Goal: Transaction & Acquisition: Book appointment/travel/reservation

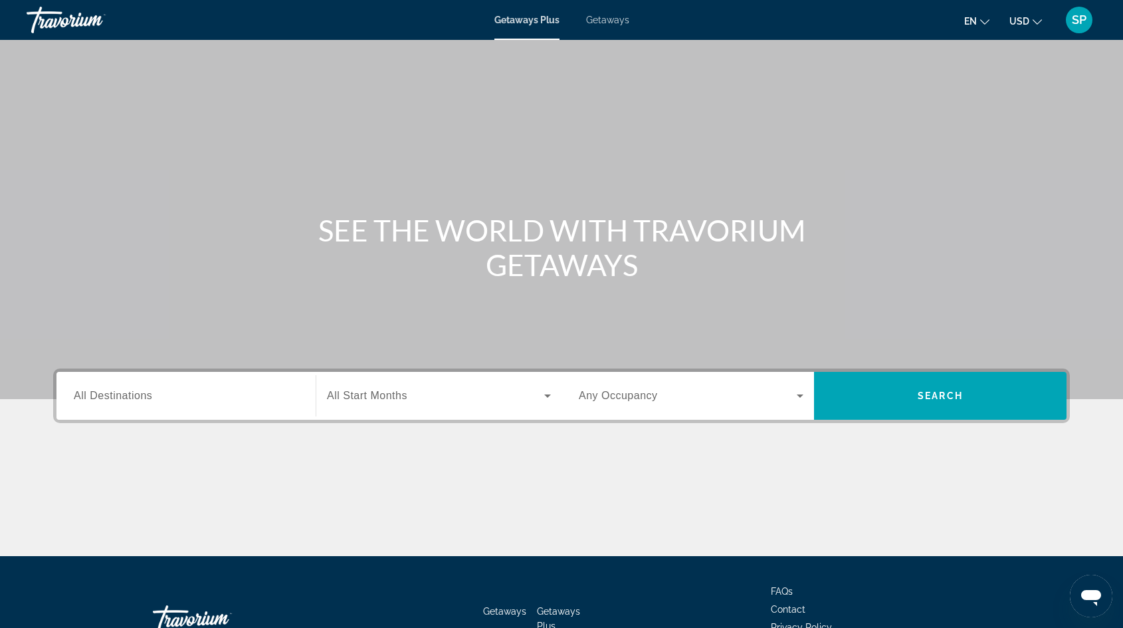
click at [599, 21] on span "Getaways" at bounding box center [607, 20] width 43 height 11
click at [91, 395] on span "All Destinations" at bounding box center [113, 395] width 78 height 11
click at [91, 395] on input "Destination All Destinations" at bounding box center [186, 396] width 225 height 16
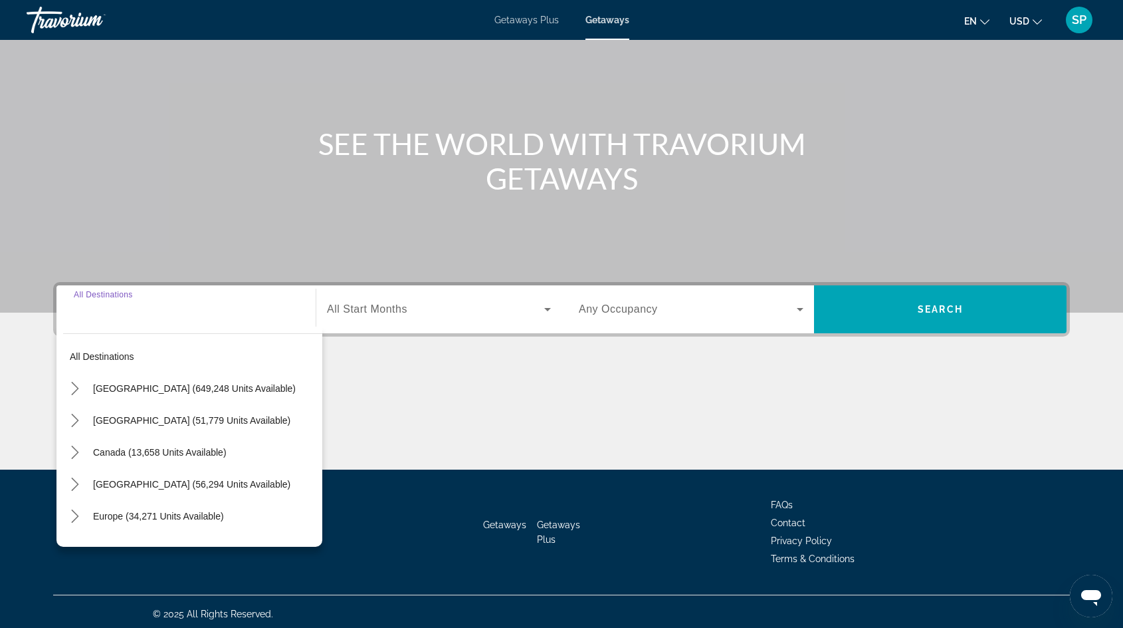
scroll to position [90, 0]
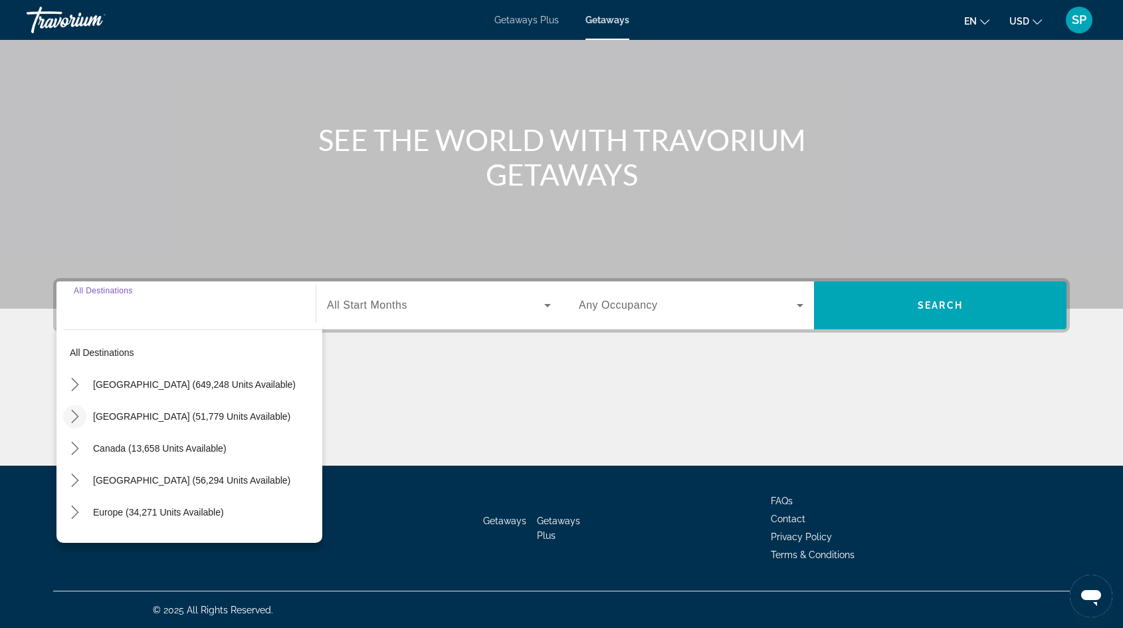
click at [74, 417] on icon "Toggle Mexico (51,779 units available) submenu" at bounding box center [74, 415] width 13 height 13
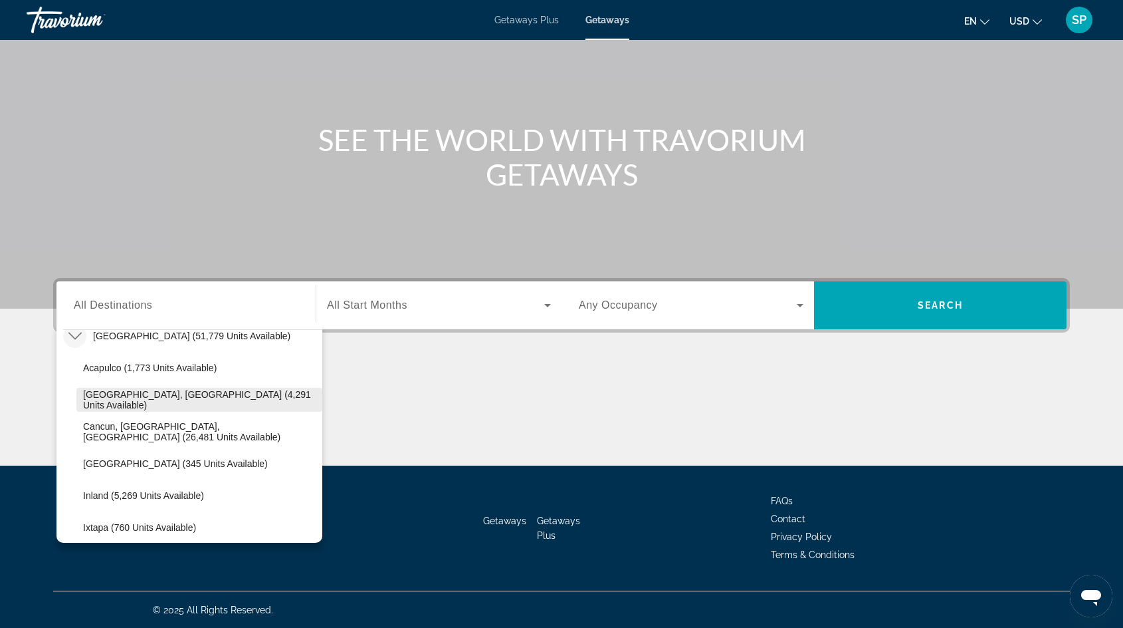
scroll to position [85, 0]
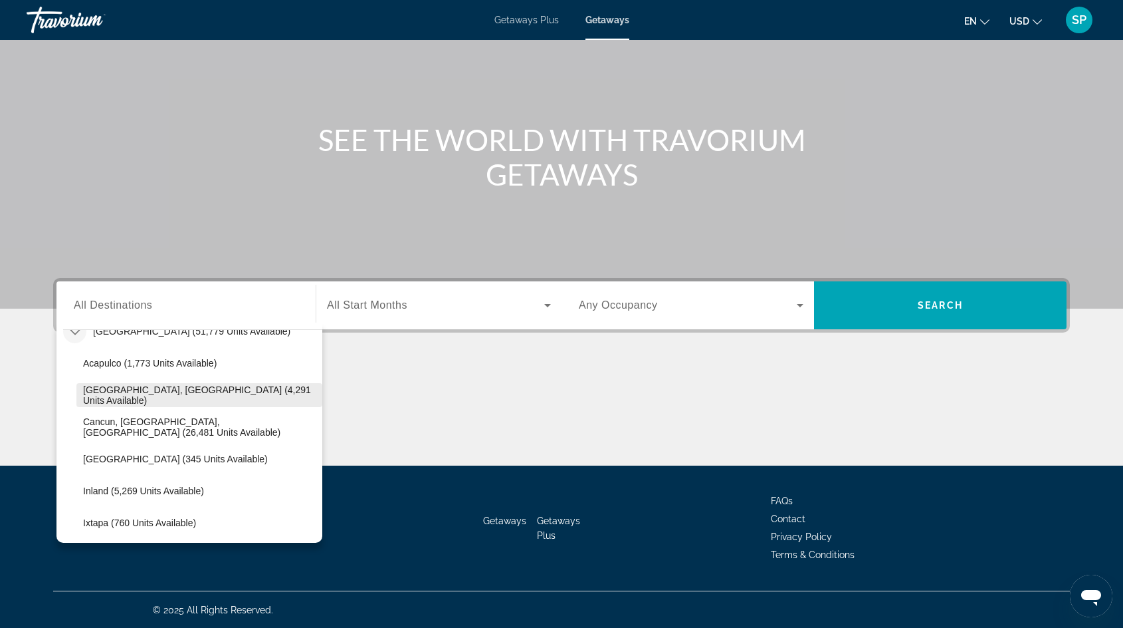
click at [134, 394] on span "[GEOGRAPHIC_DATA], [GEOGRAPHIC_DATA] (4,291 units available)" at bounding box center [199, 394] width 233 height 21
type input "**********"
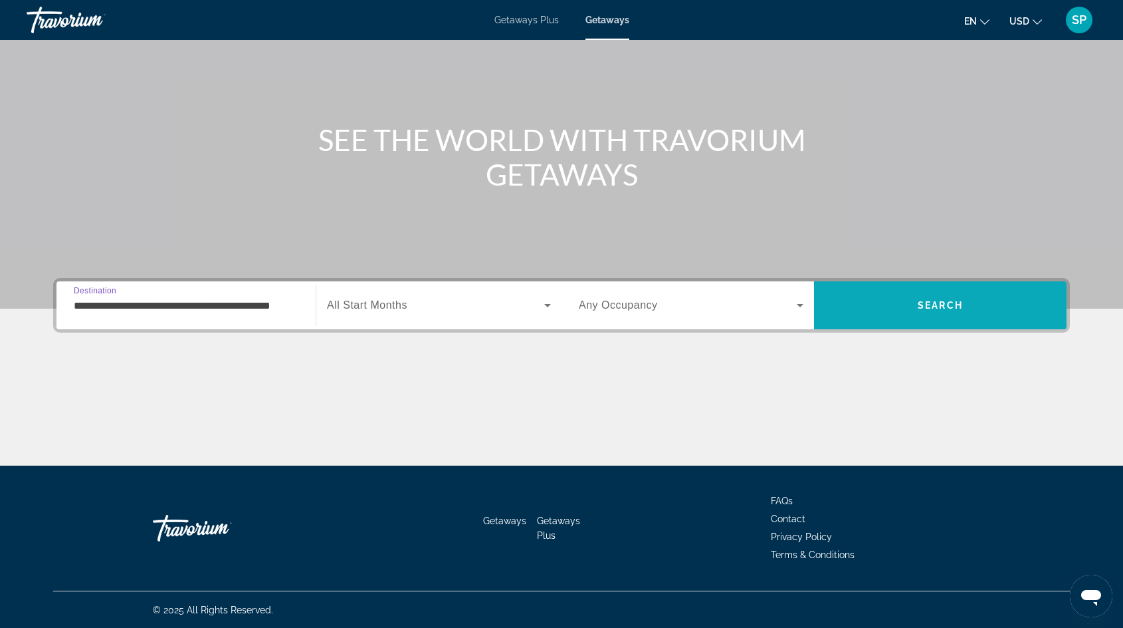
click at [875, 304] on span "Search" at bounding box center [940, 305] width 253 height 32
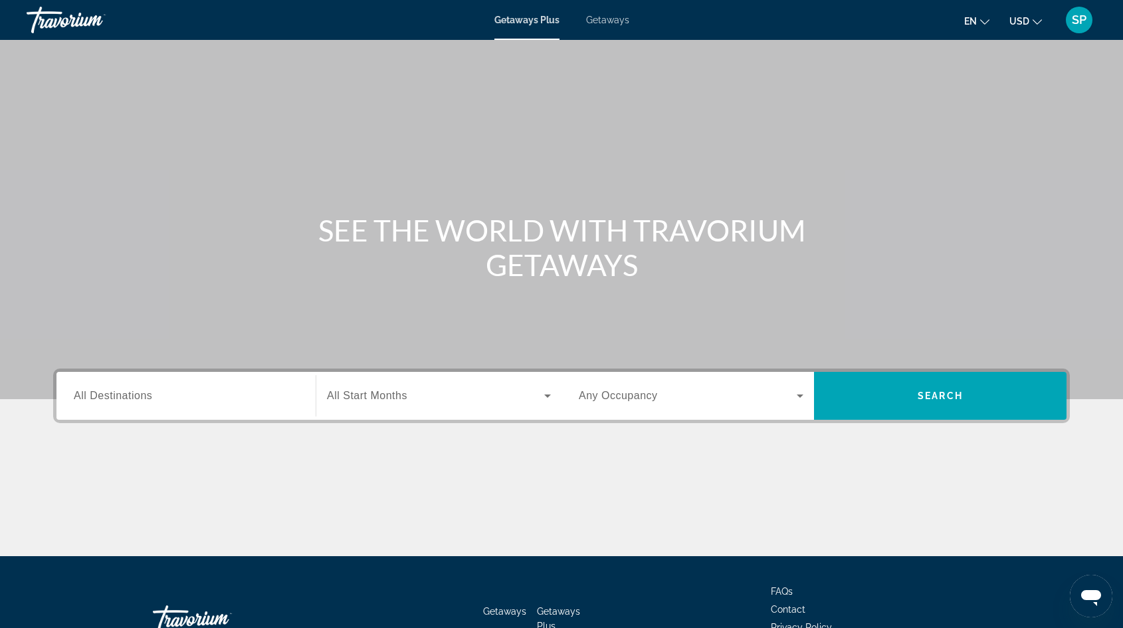
click at [612, 21] on span "Getaways" at bounding box center [607, 20] width 43 height 11
click at [121, 386] on div "Search widget" at bounding box center [186, 396] width 225 height 38
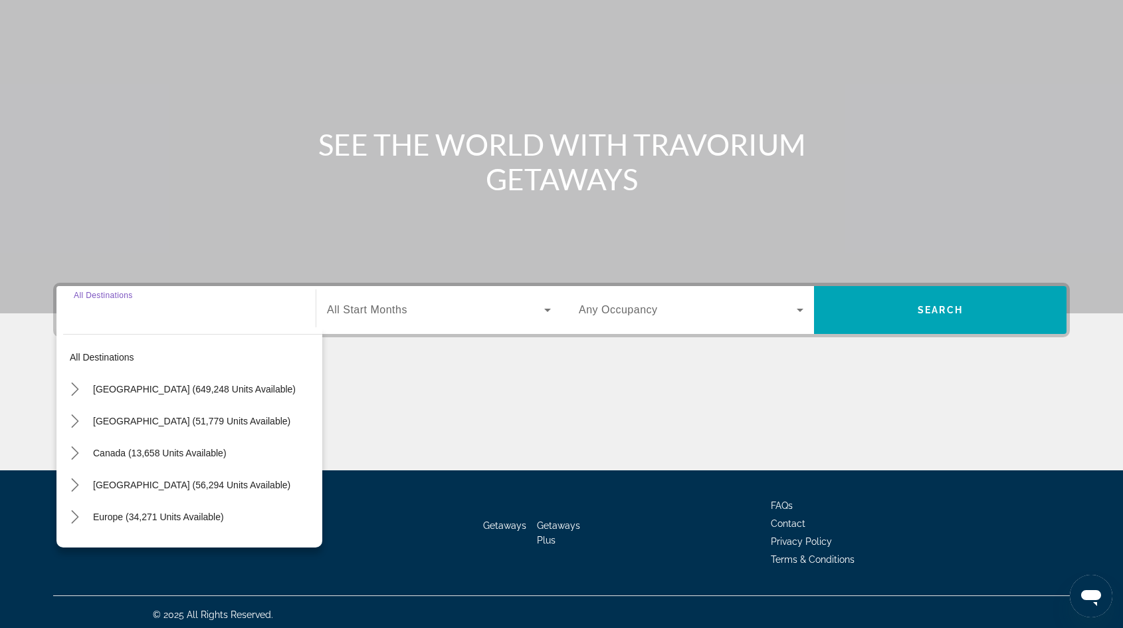
scroll to position [90, 0]
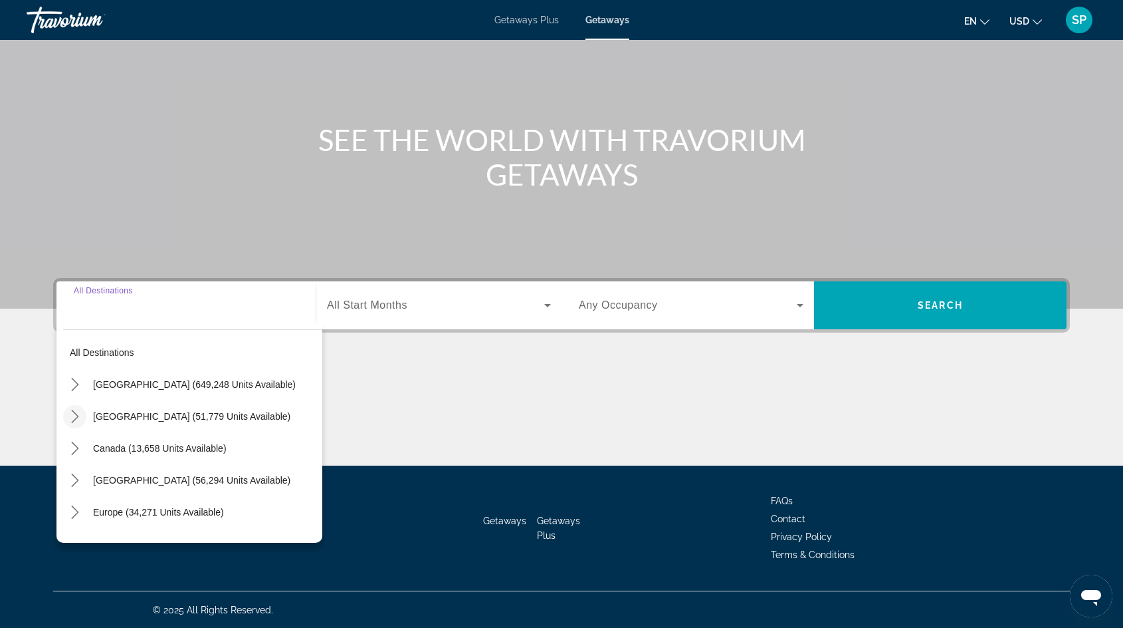
click at [72, 417] on icon "Toggle Mexico (51,779 units available) submenu" at bounding box center [74, 415] width 13 height 13
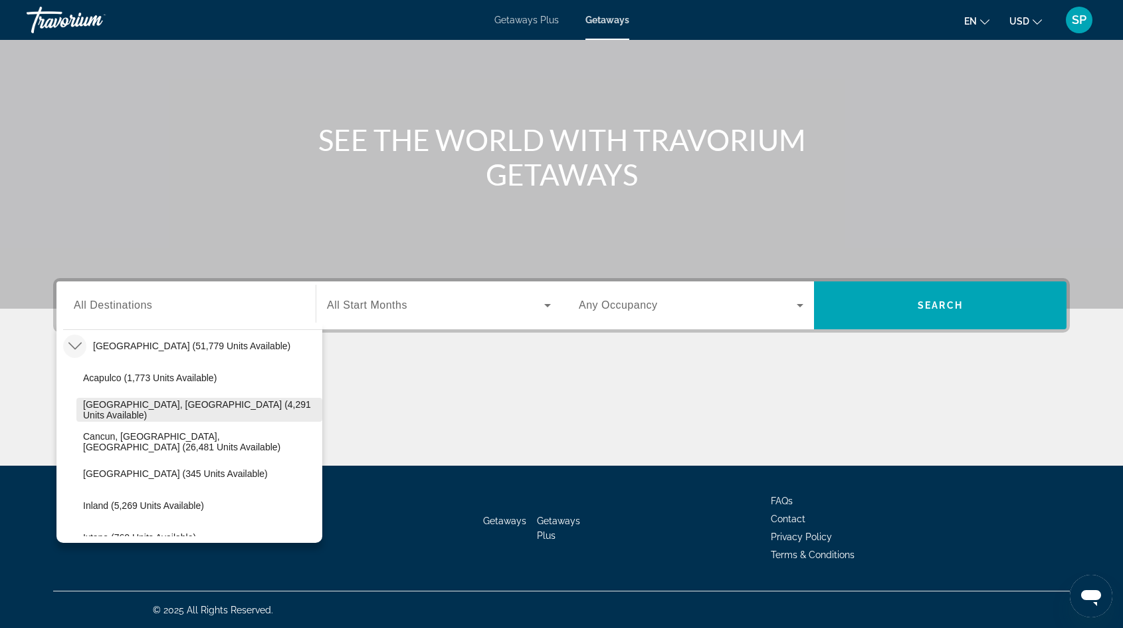
click at [106, 414] on span "Select destination: Baja Peninsula, Los Cabos (4,291 units available)" at bounding box center [199, 410] width 246 height 32
type input "**********"
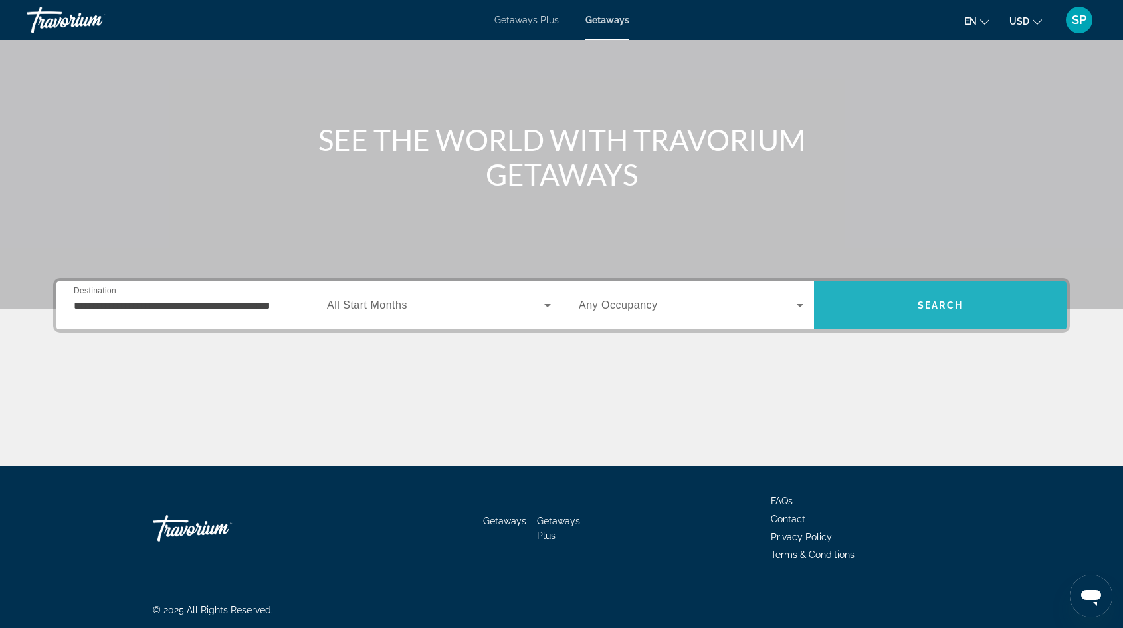
click at [927, 311] on span "Search" at bounding box center [940, 305] width 253 height 32
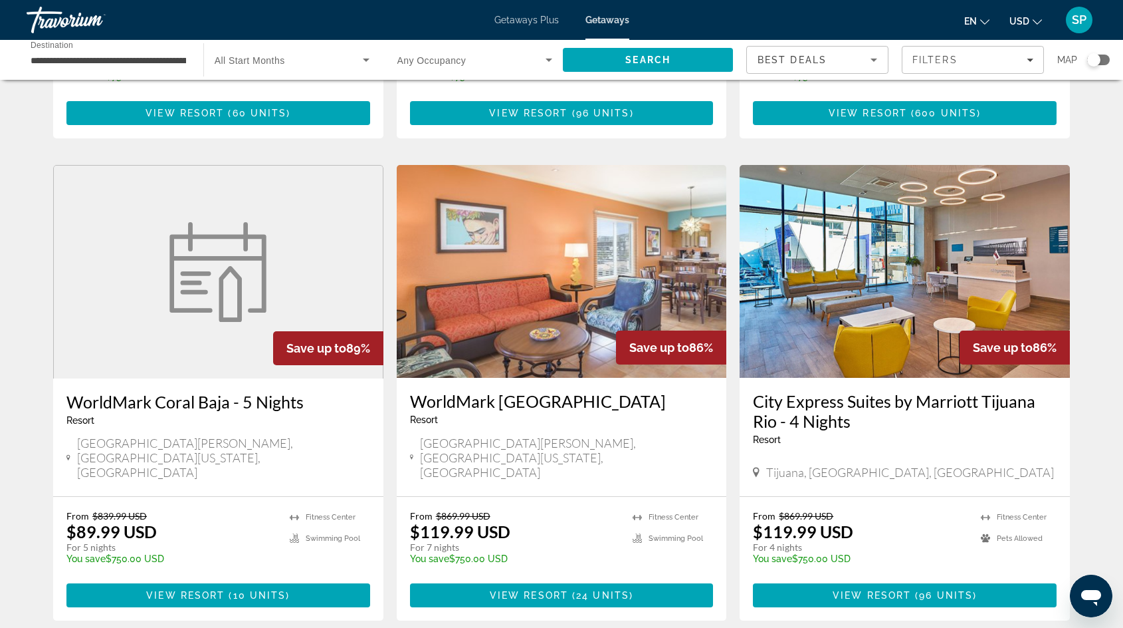
scroll to position [1582, 0]
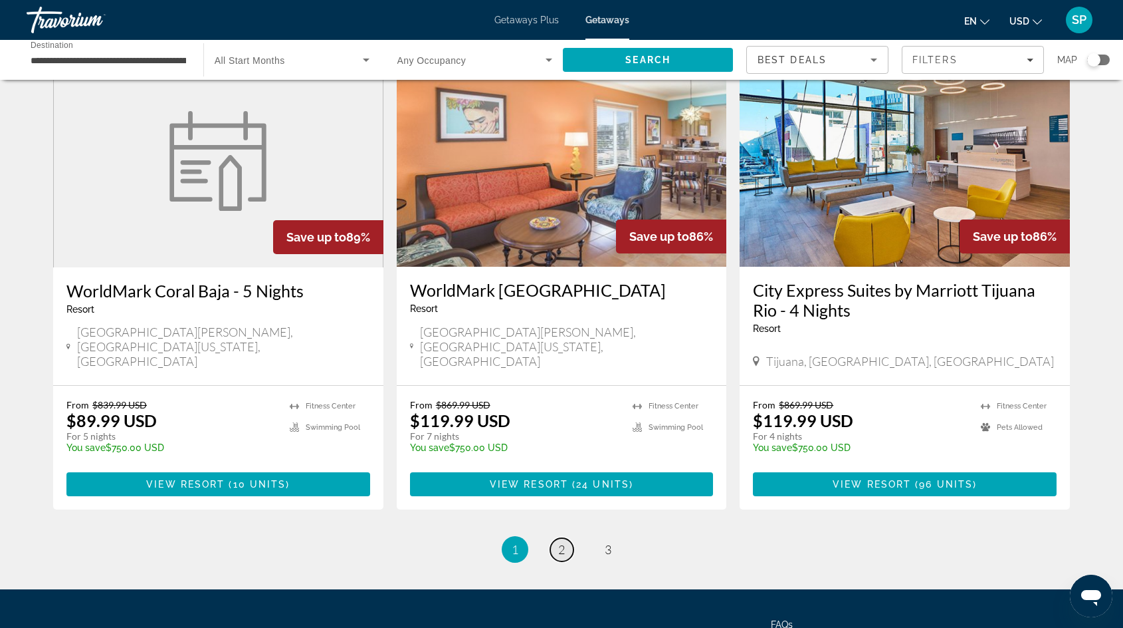
click at [564, 542] on span "2" at bounding box center [561, 549] width 7 height 15
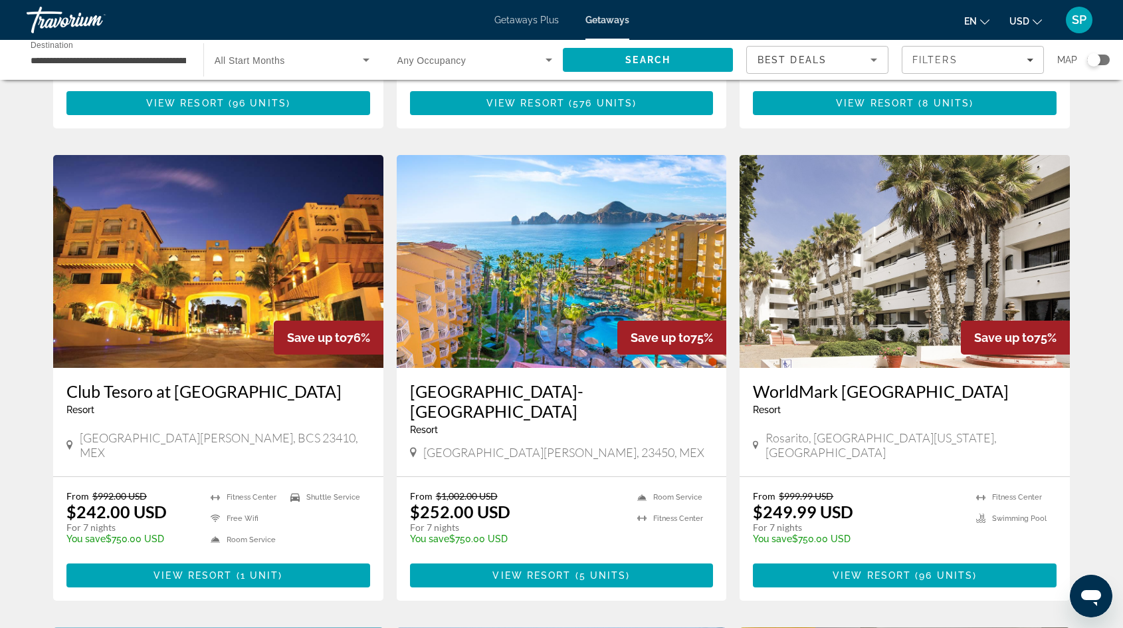
scroll to position [492, 0]
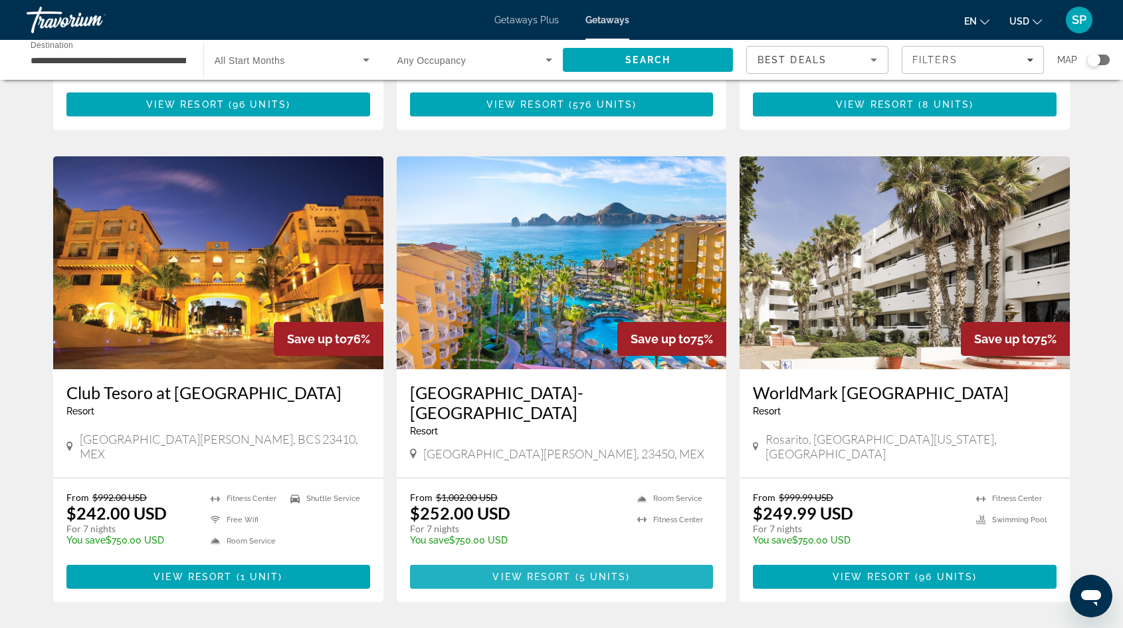
click at [480, 560] on span "Main content" at bounding box center [562, 576] width 304 height 32
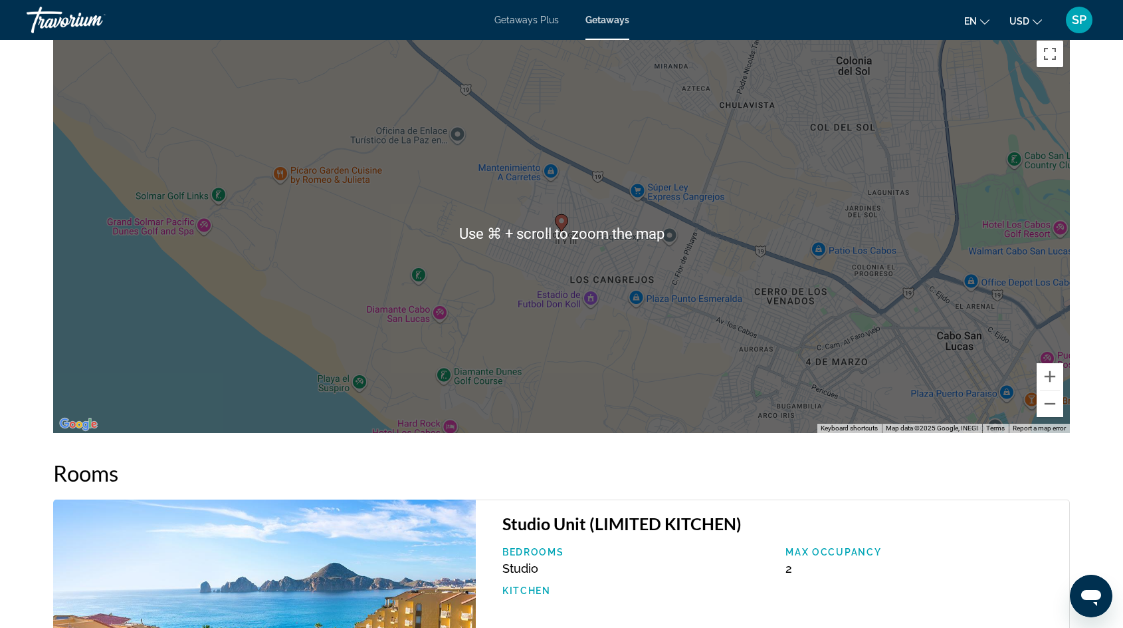
scroll to position [1809, 0]
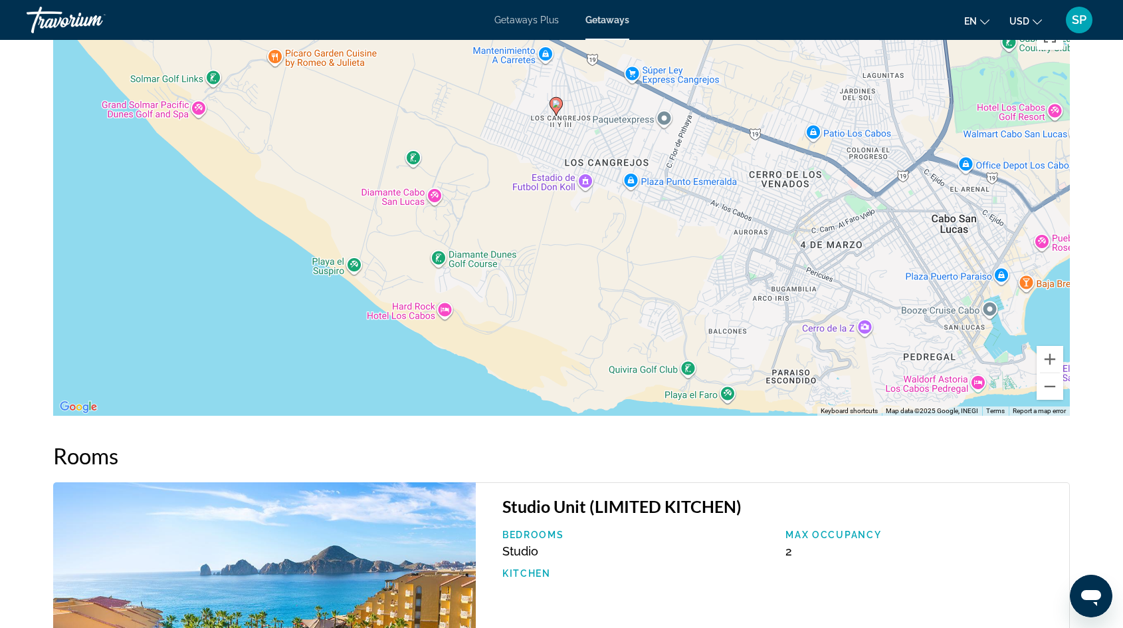
drag, startPoint x: 453, startPoint y: 323, endPoint x: 447, endPoint y: 223, distance: 100.5
click at [447, 223] on div "To activate drag with keyboard, press Alt + Enter. Once in keyboard drag state,…" at bounding box center [561, 216] width 1017 height 399
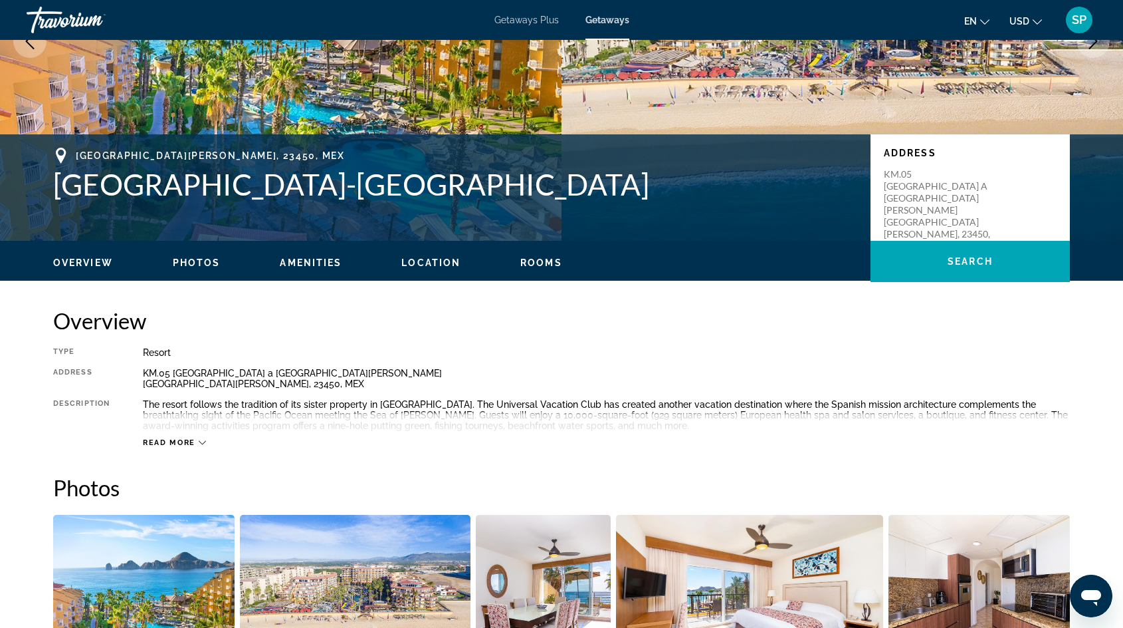
scroll to position [90, 0]
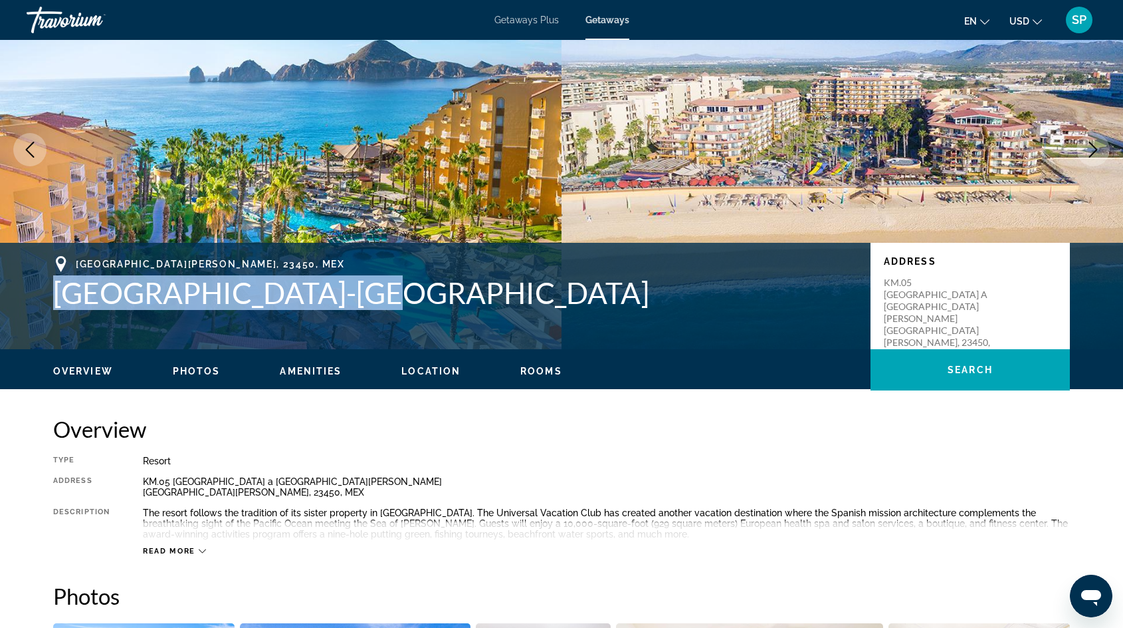
drag, startPoint x: 335, startPoint y: 290, endPoint x: 57, endPoint y: 298, distance: 278.0
click at [57, 298] on h1 "Villa del Palmar-Cabo" at bounding box center [455, 292] width 804 height 35
copy h1 "Villa del Palmar-Cabo"
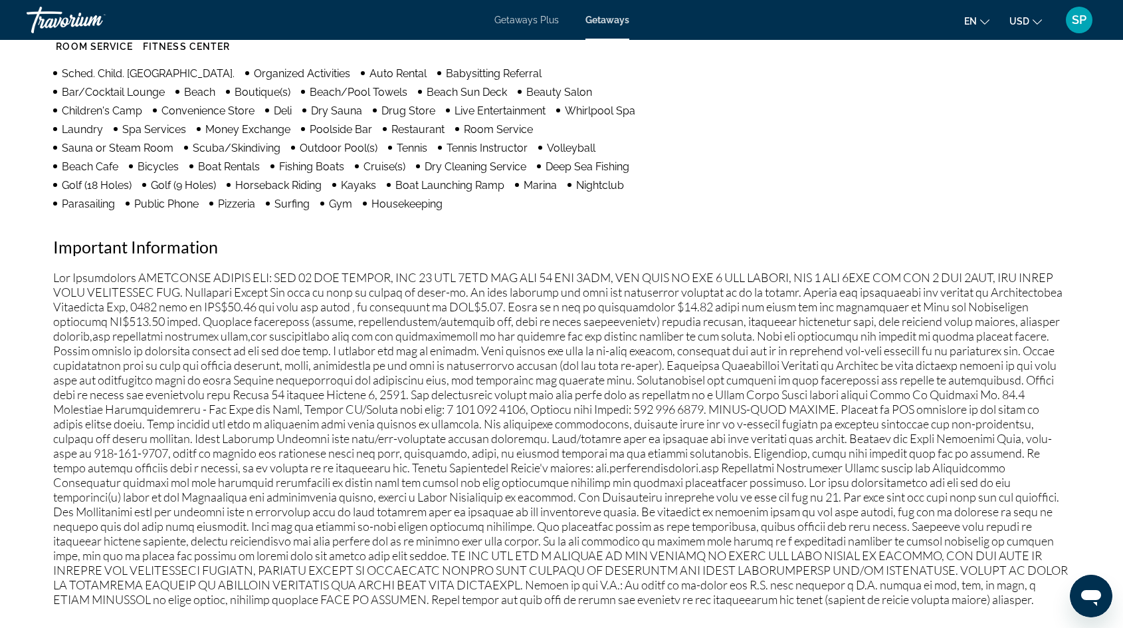
scroll to position [1100, 0]
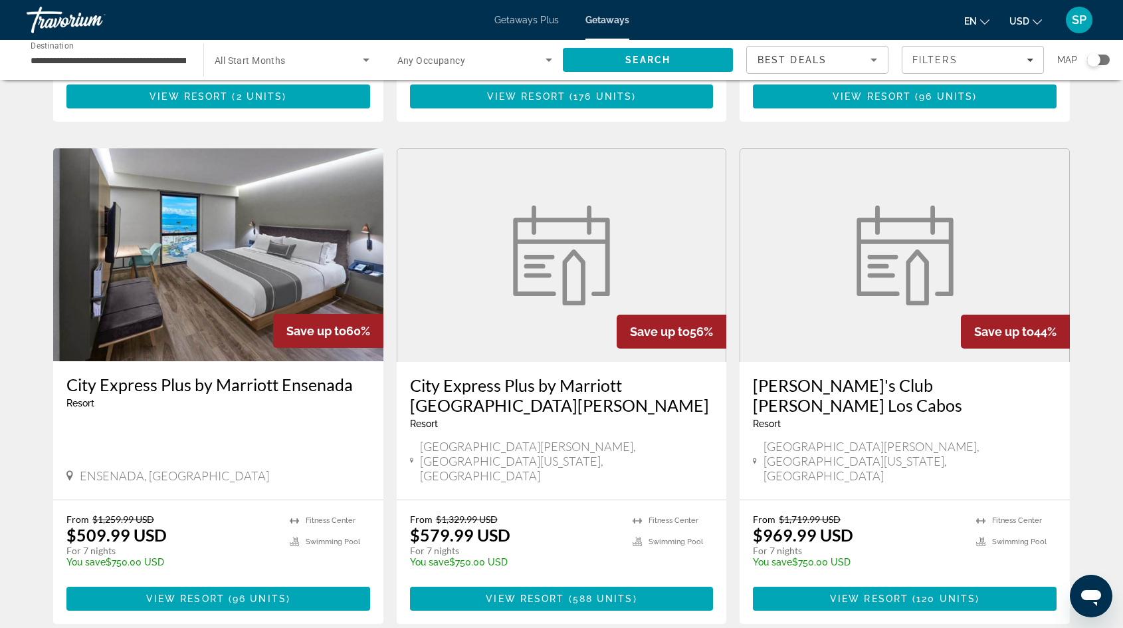
scroll to position [1496, 0]
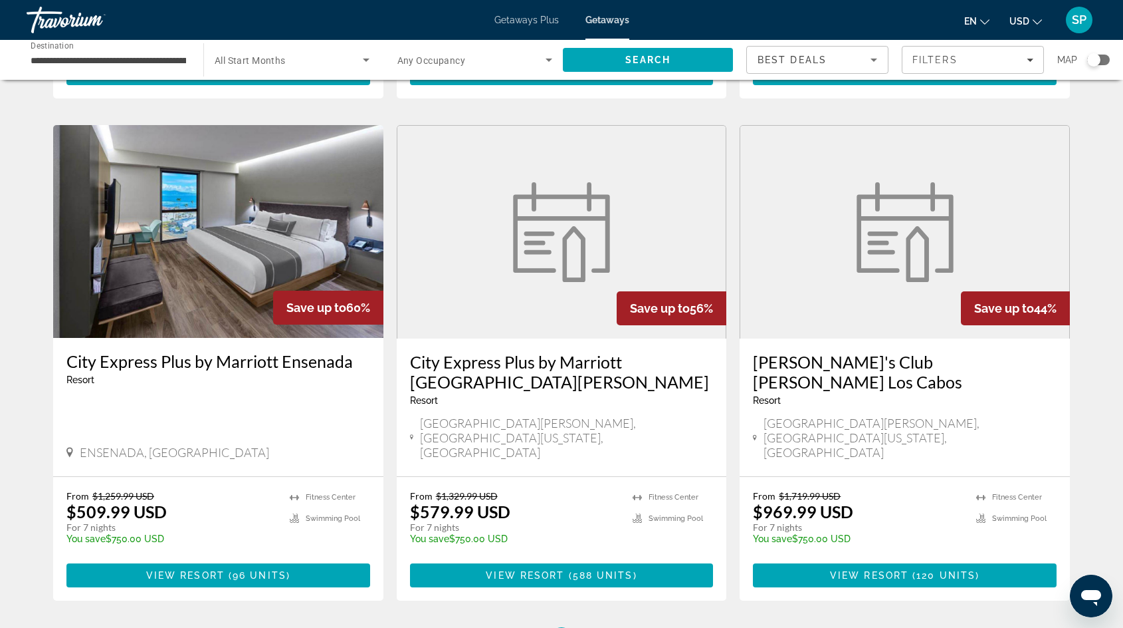
click at [609, 627] on link "page 3" at bounding box center [608, 640] width 23 height 23
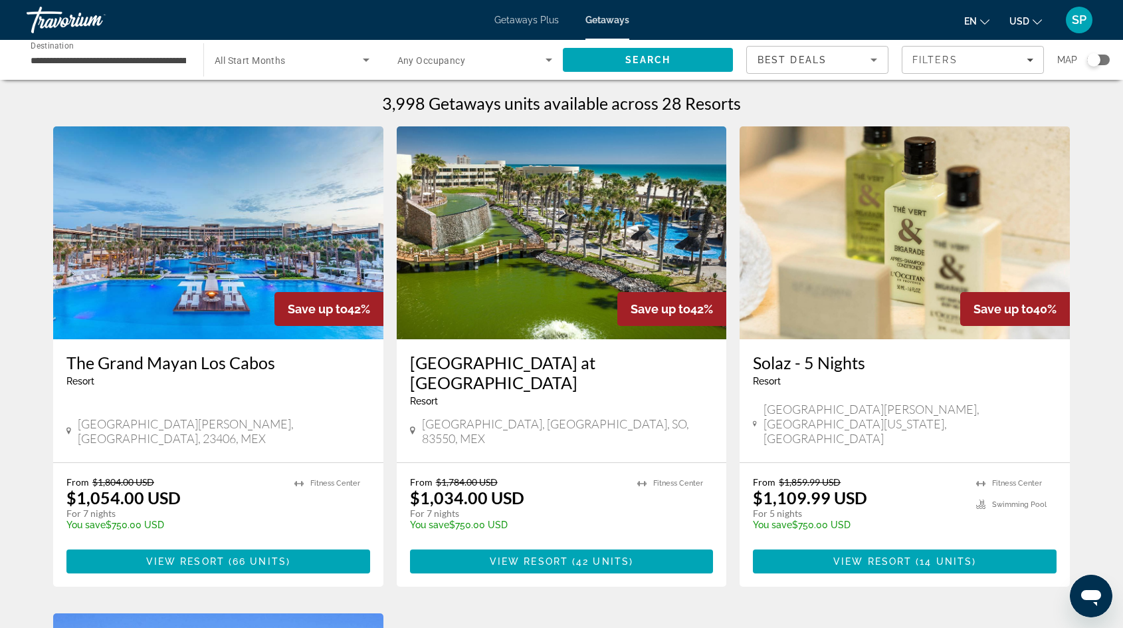
scroll to position [18, 0]
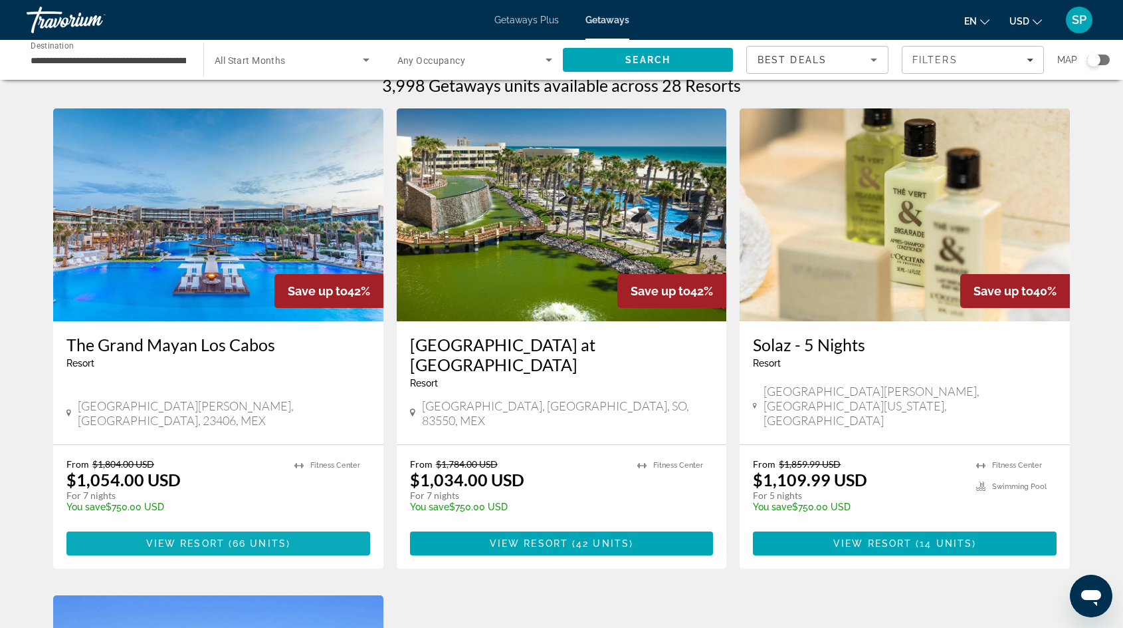
click at [190, 538] on span "View Resort" at bounding box center [185, 543] width 78 height 11
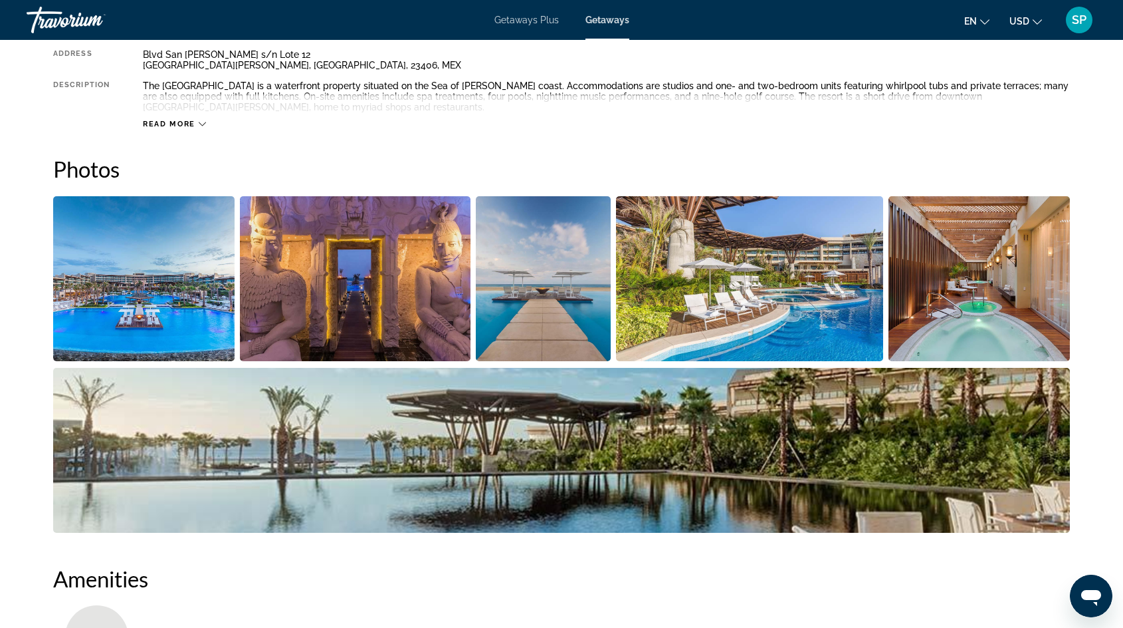
scroll to position [481, 0]
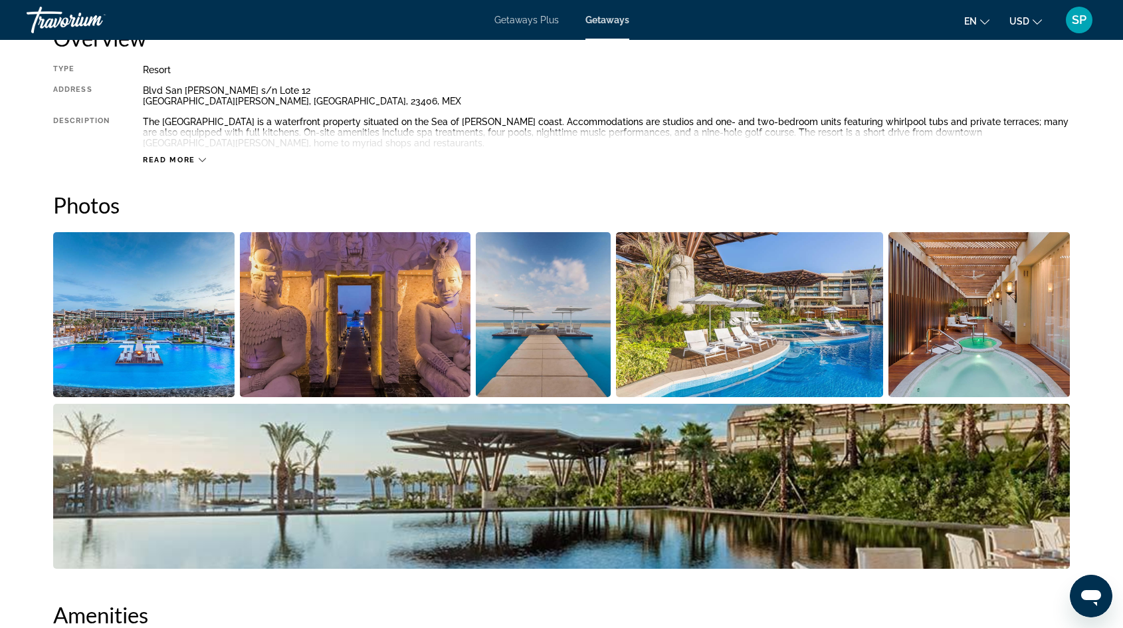
click at [171, 292] on img "Open full-screen image slider" at bounding box center [143, 314] width 181 height 165
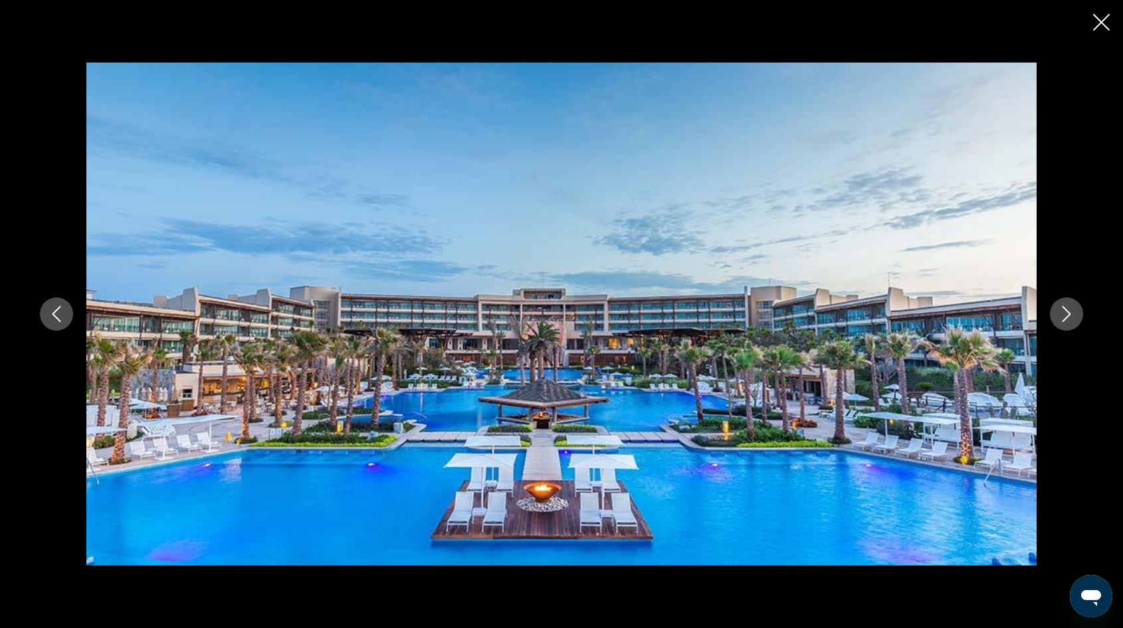
click at [1062, 312] on icon "Next image" at bounding box center [1067, 314] width 16 height 16
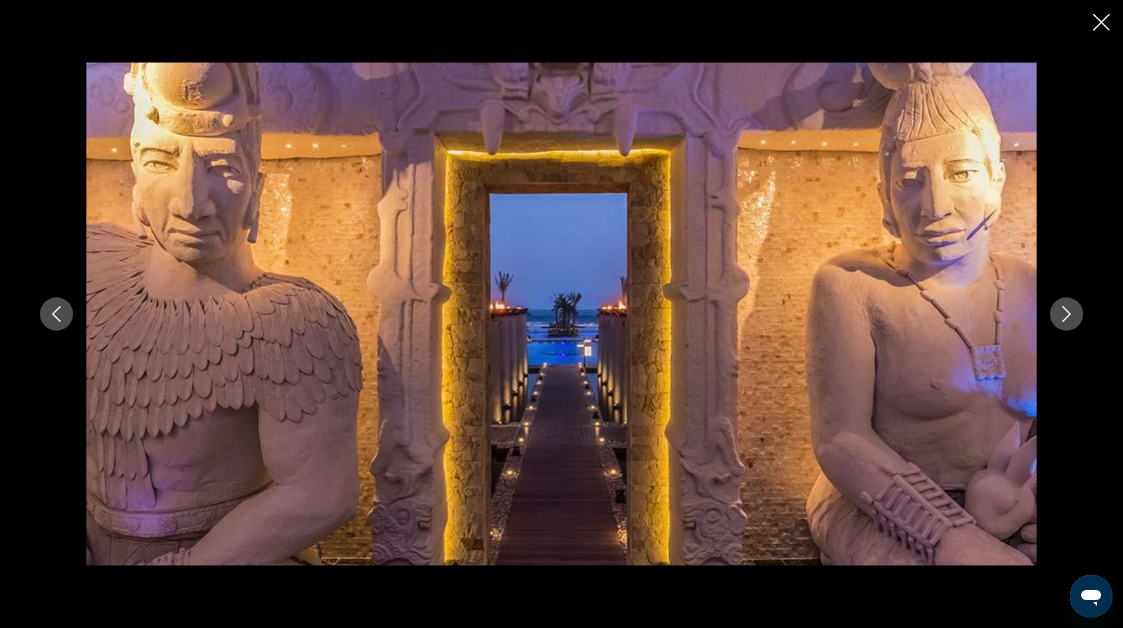
click at [1062, 311] on icon "Next image" at bounding box center [1067, 314] width 16 height 16
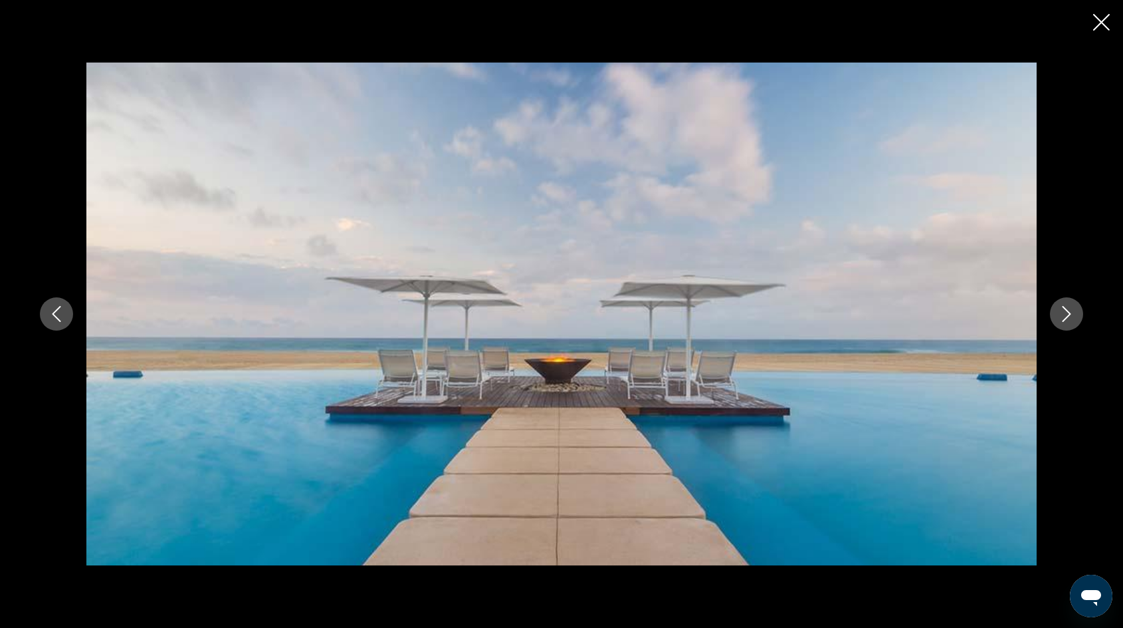
click at [1064, 311] on icon "Next image" at bounding box center [1067, 314] width 16 height 16
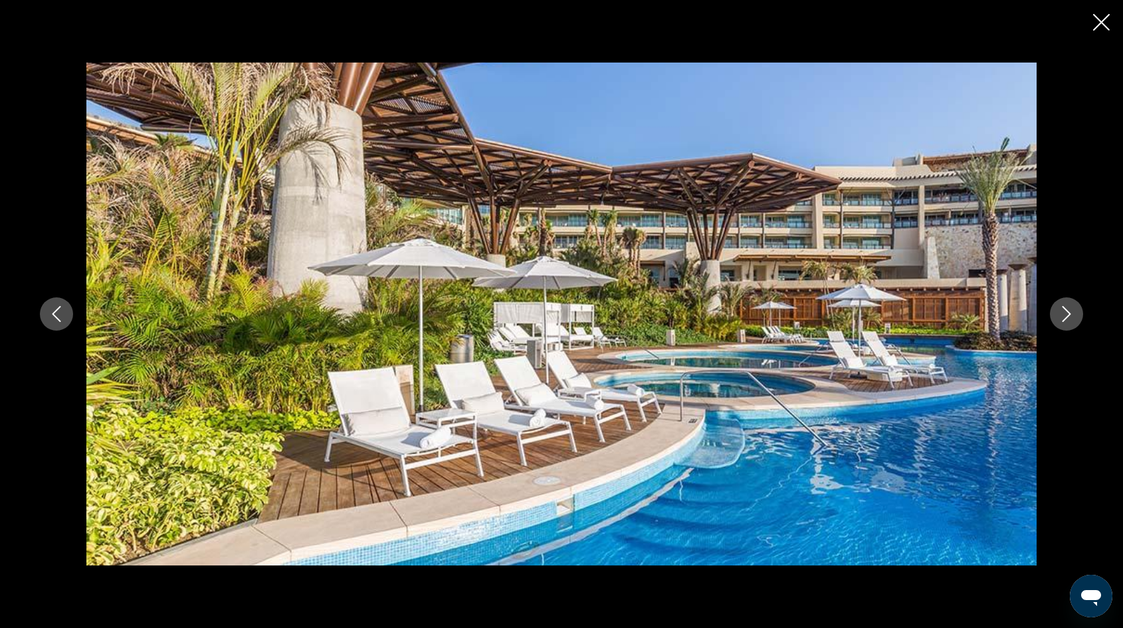
click at [1067, 311] on icon "Next image" at bounding box center [1067, 314] width 9 height 16
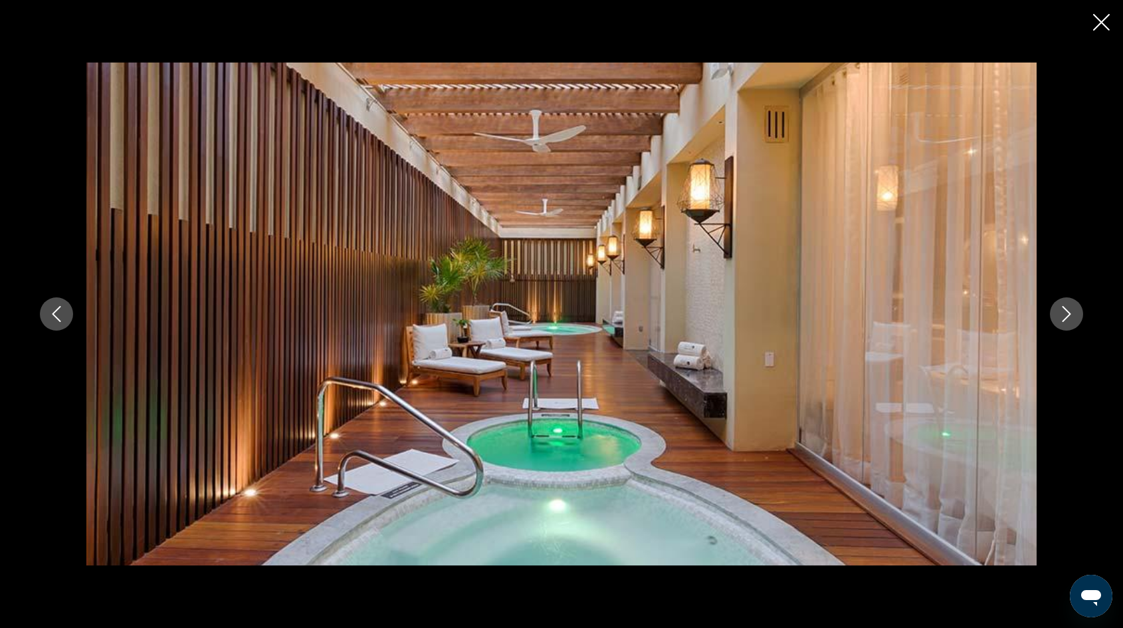
click at [1067, 310] on icon "Next image" at bounding box center [1067, 314] width 9 height 16
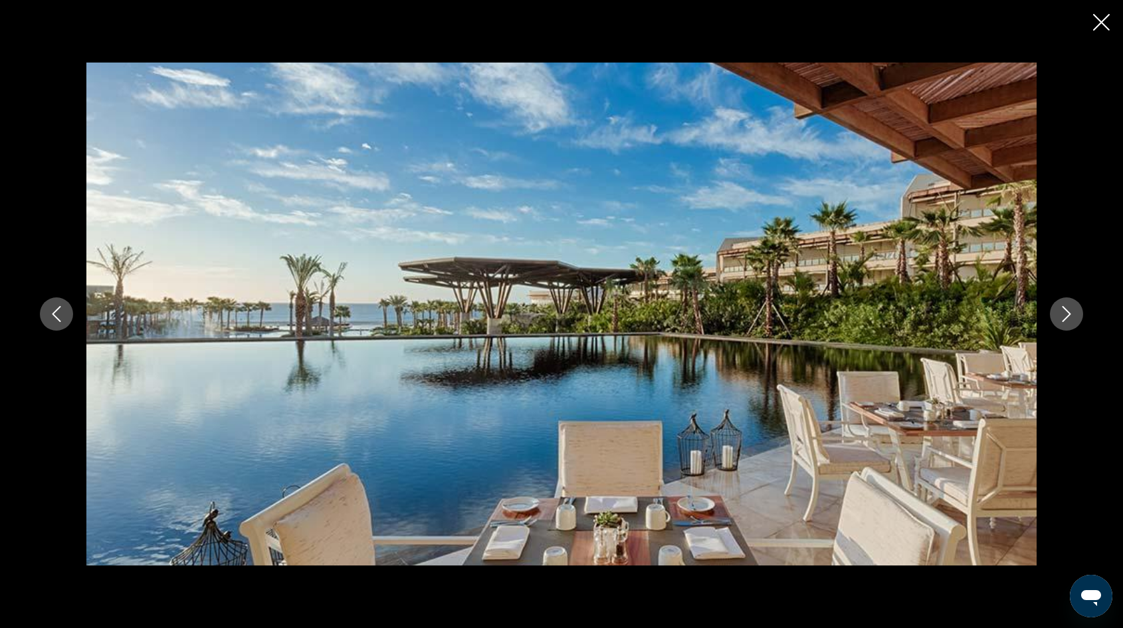
click at [1068, 310] on icon "Next image" at bounding box center [1067, 314] width 16 height 16
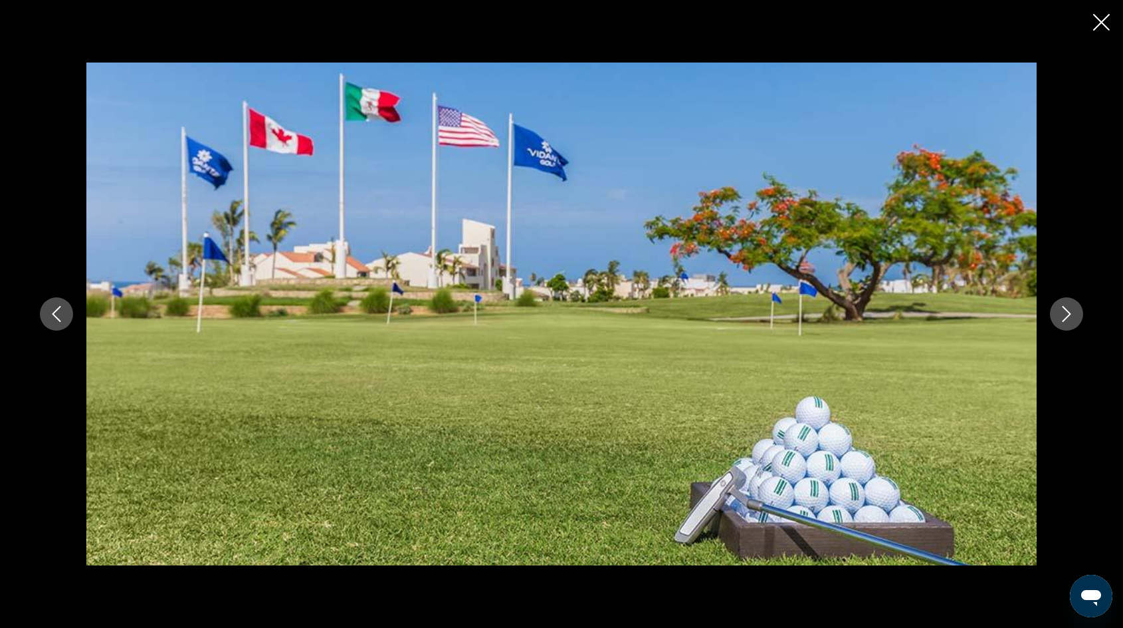
click at [1068, 310] on icon "Next image" at bounding box center [1067, 314] width 16 height 16
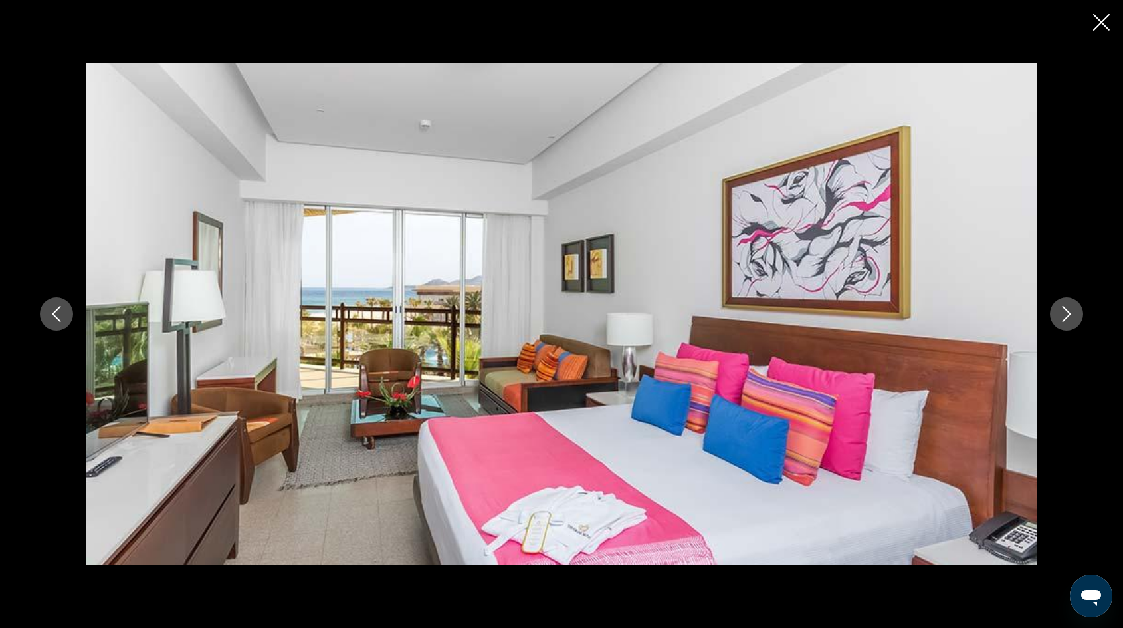
click at [1068, 310] on icon "Next image" at bounding box center [1067, 314] width 16 height 16
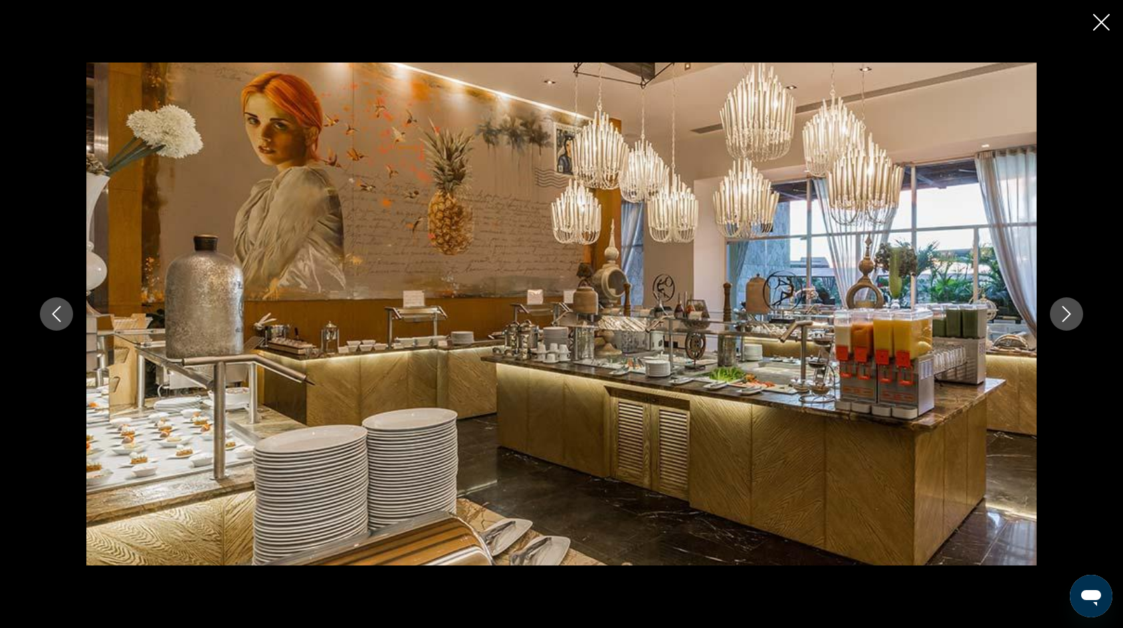
click at [1068, 310] on icon "Next image" at bounding box center [1067, 314] width 16 height 16
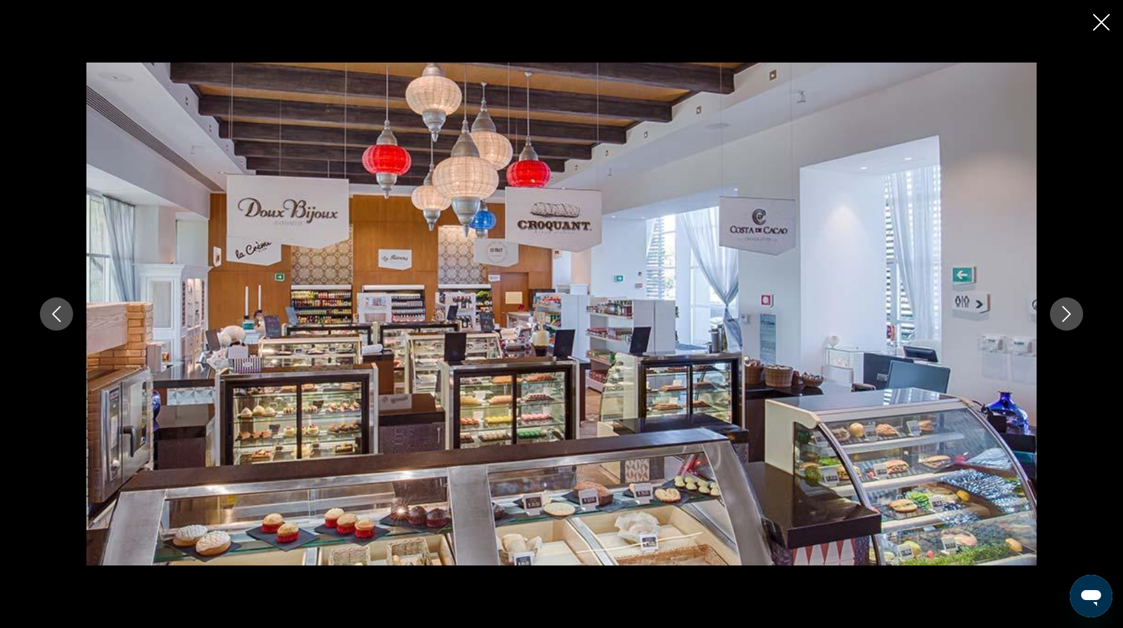
click at [1066, 310] on icon "Next image" at bounding box center [1067, 314] width 9 height 16
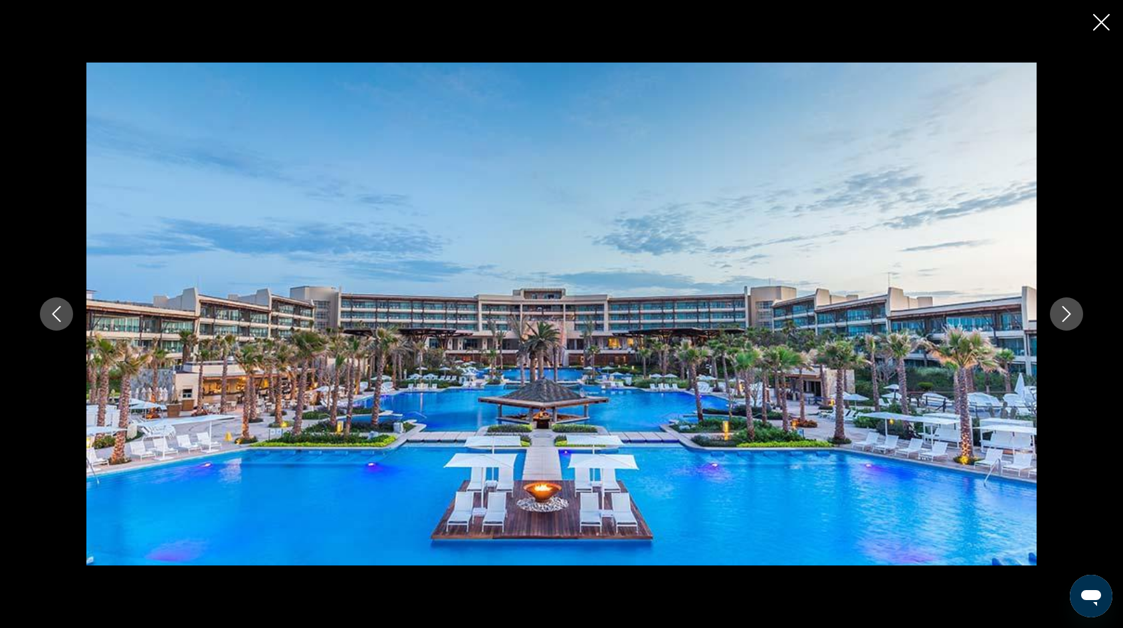
click at [1066, 310] on icon "Next image" at bounding box center [1067, 314] width 9 height 16
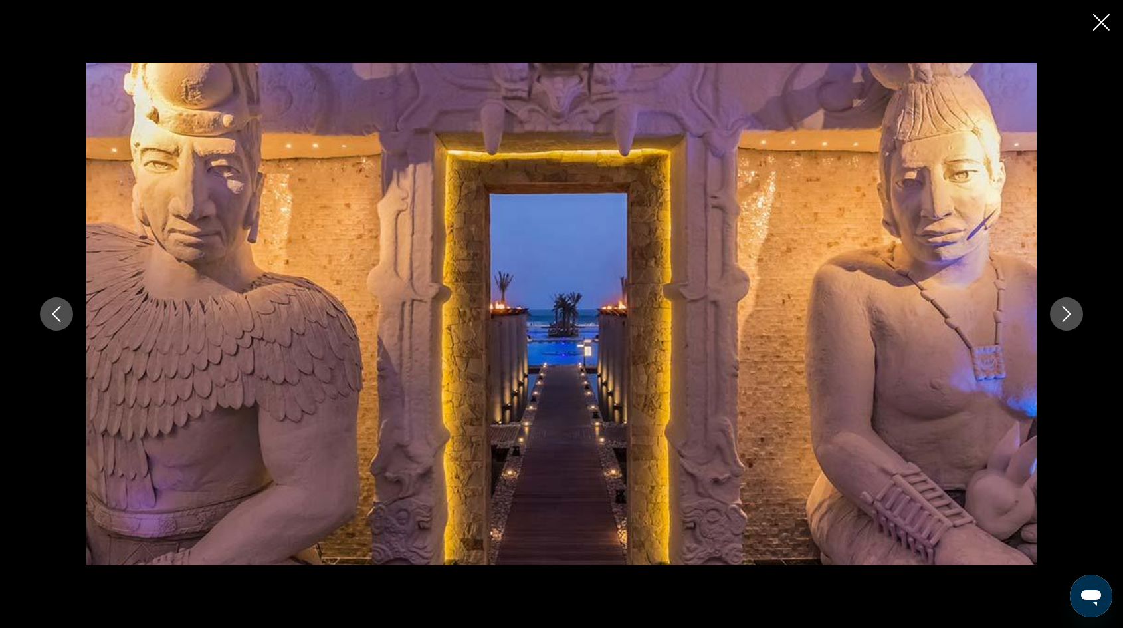
click at [1101, 25] on icon "Close slideshow" at bounding box center [1102, 22] width 17 height 17
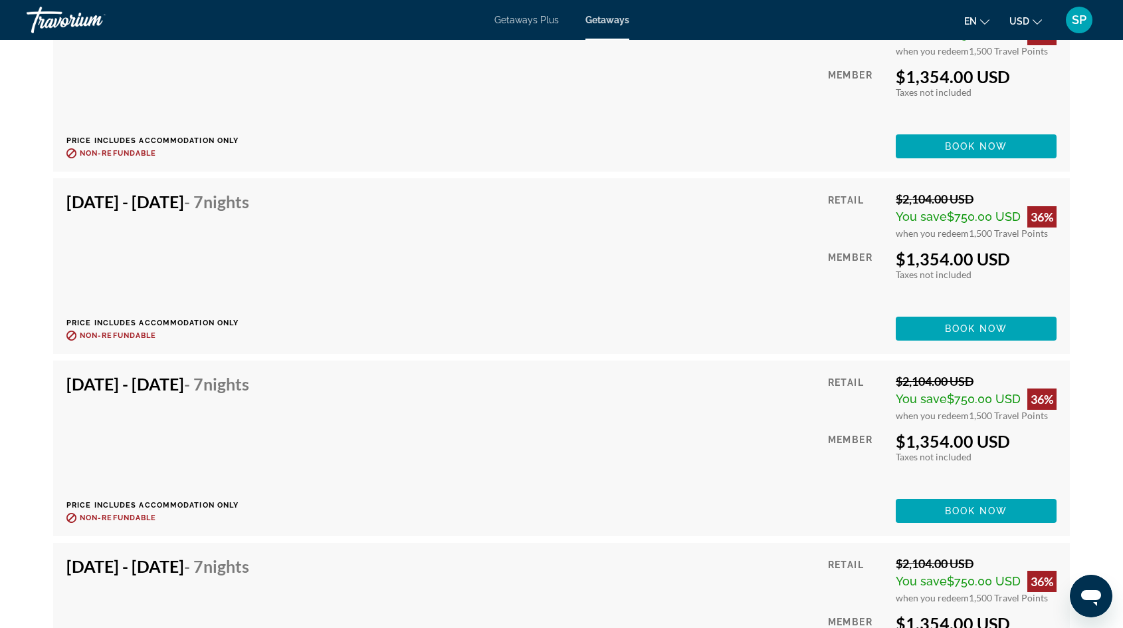
scroll to position [7294, 0]
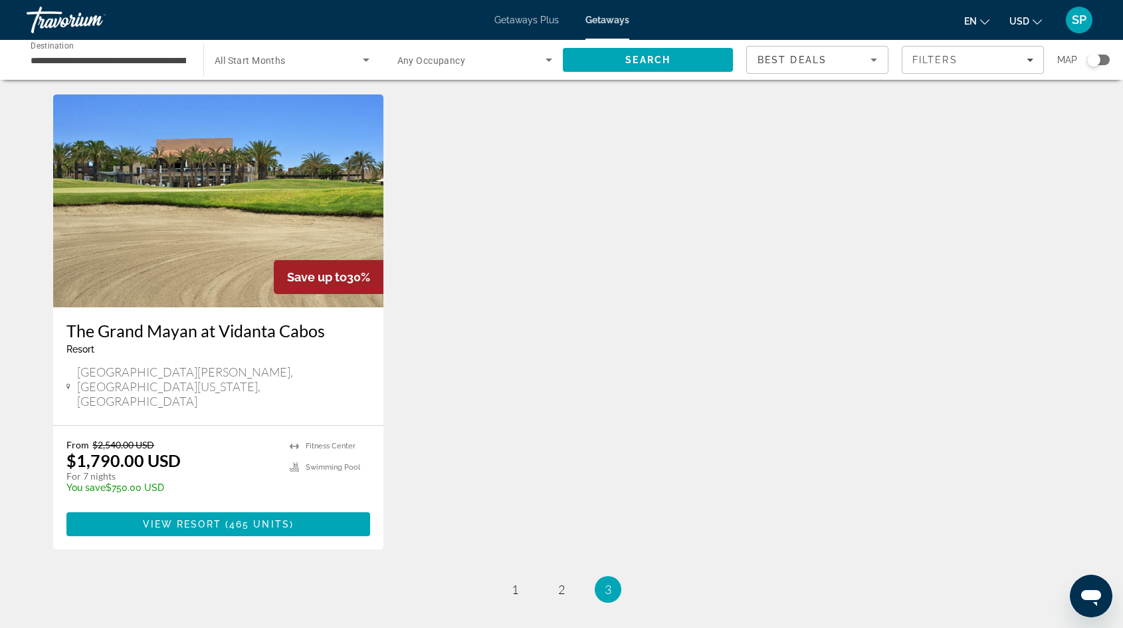
scroll to position [618, 0]
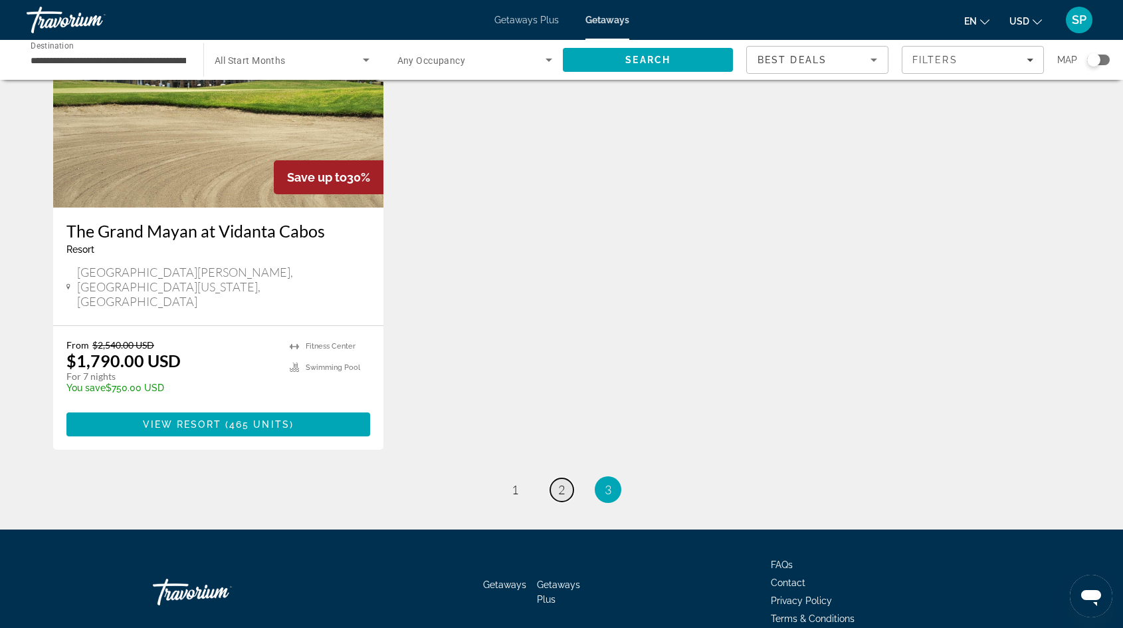
click at [558, 482] on span "2" at bounding box center [561, 489] width 7 height 15
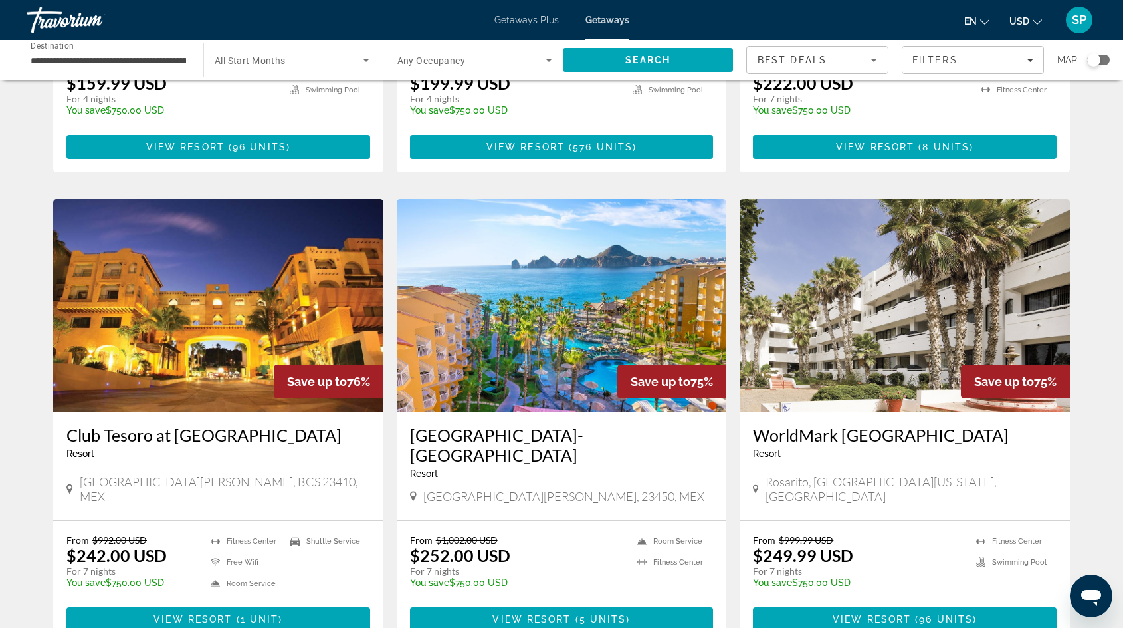
scroll to position [446, 0]
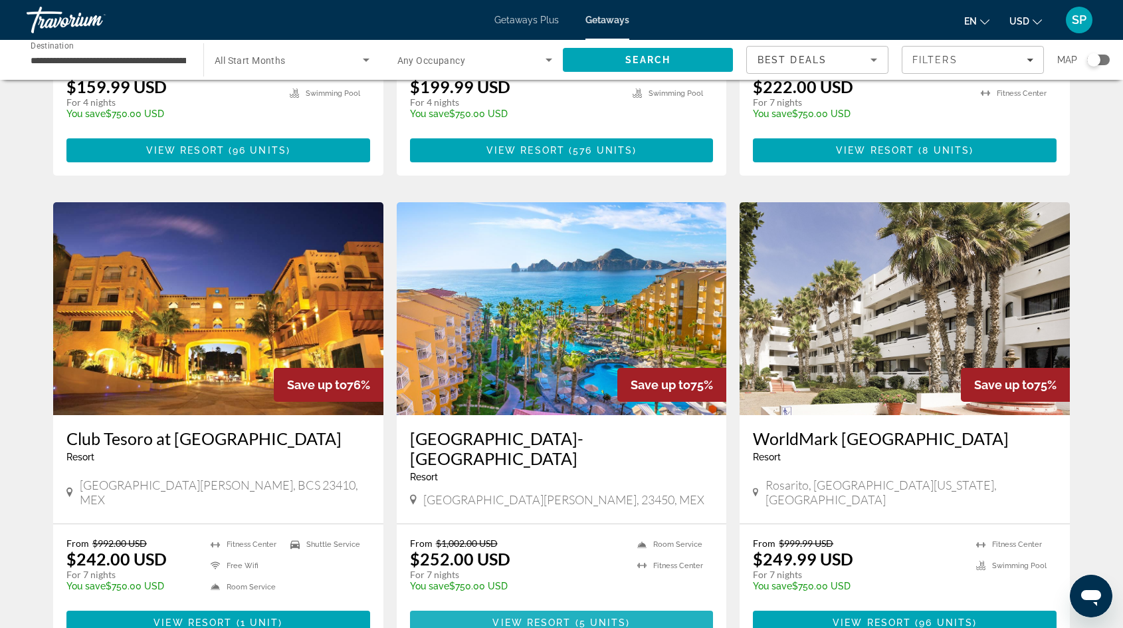
click at [524, 606] on span "Main content" at bounding box center [562, 622] width 304 height 32
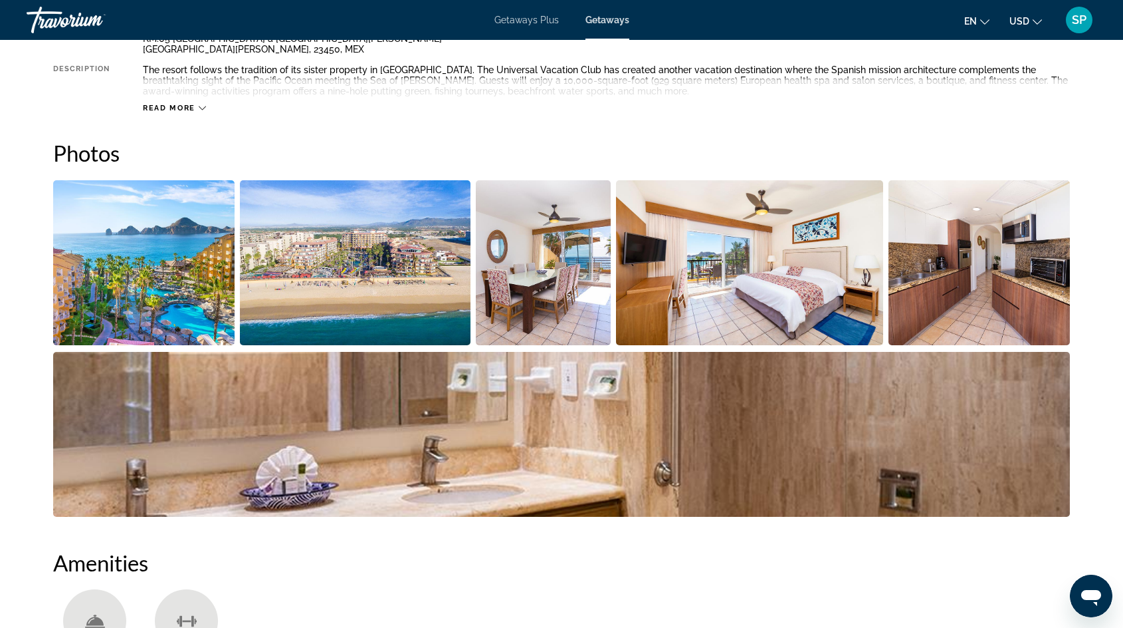
scroll to position [361, 0]
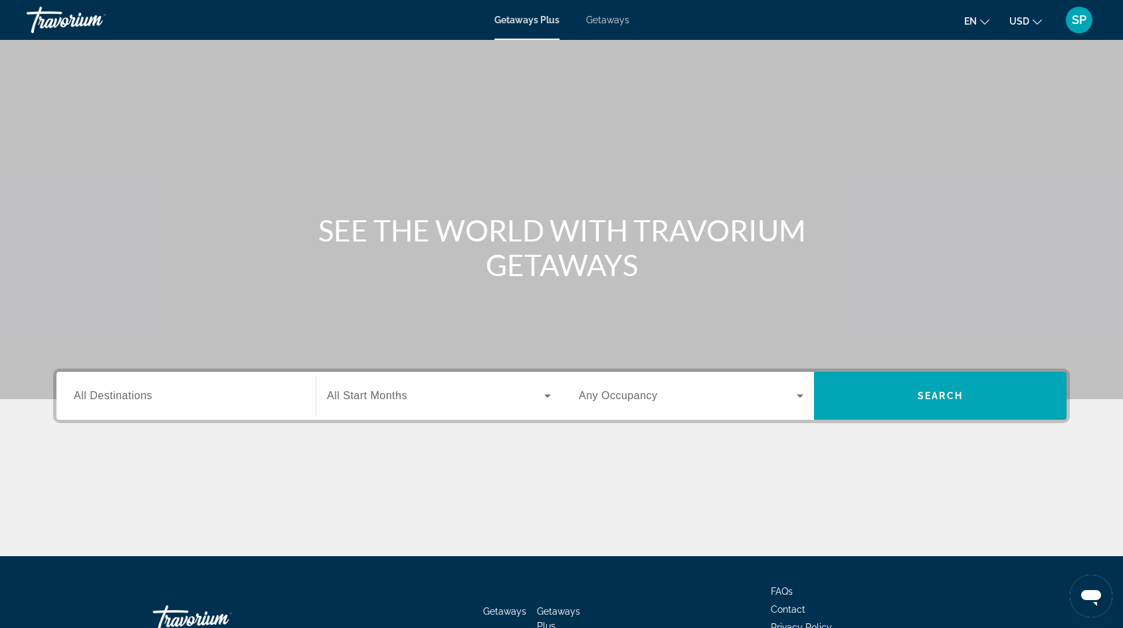
click at [594, 13] on div "Getaways Plus Getaways en English Español Français Italiano Português русский U…" at bounding box center [561, 20] width 1123 height 35
click at [597, 22] on span "Getaways" at bounding box center [607, 20] width 43 height 11
click at [95, 391] on span "All Destinations" at bounding box center [113, 395] width 78 height 11
click at [95, 391] on input "Destination All Destinations" at bounding box center [186, 396] width 225 height 16
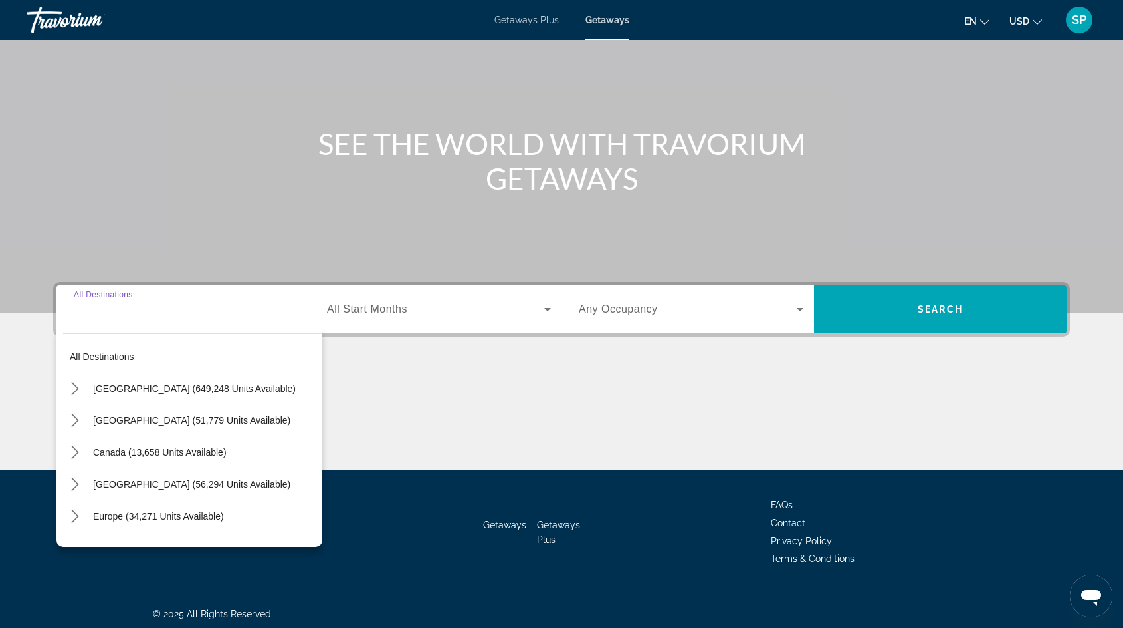
scroll to position [90, 0]
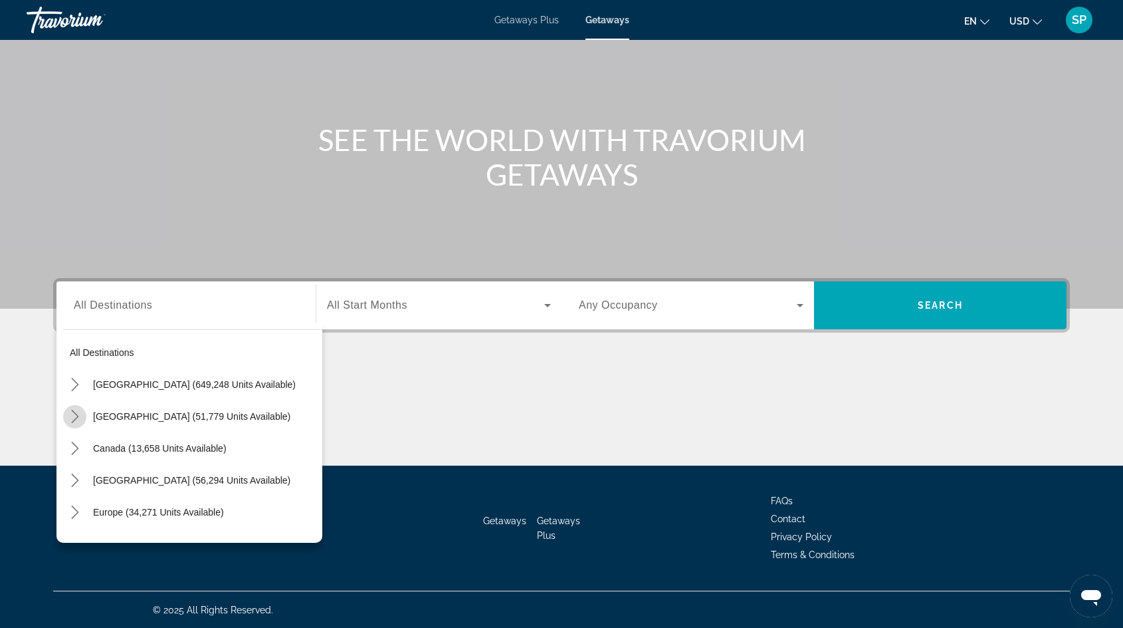
click at [76, 416] on icon "Toggle Mexico (51,779 units available) submenu" at bounding box center [74, 415] width 7 height 13
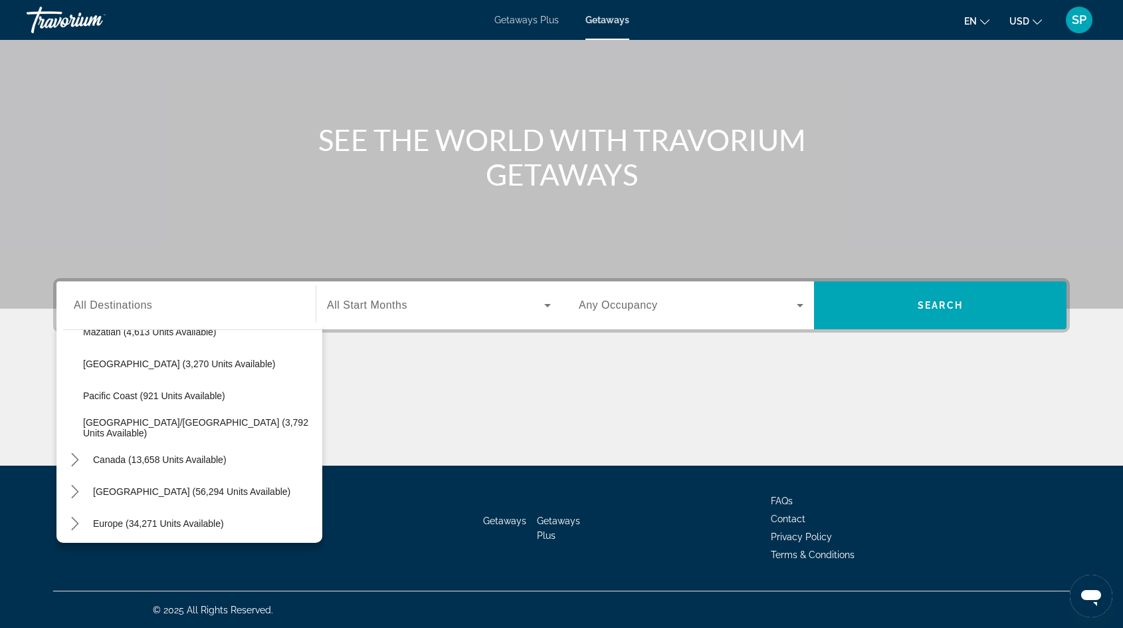
scroll to position [376, 0]
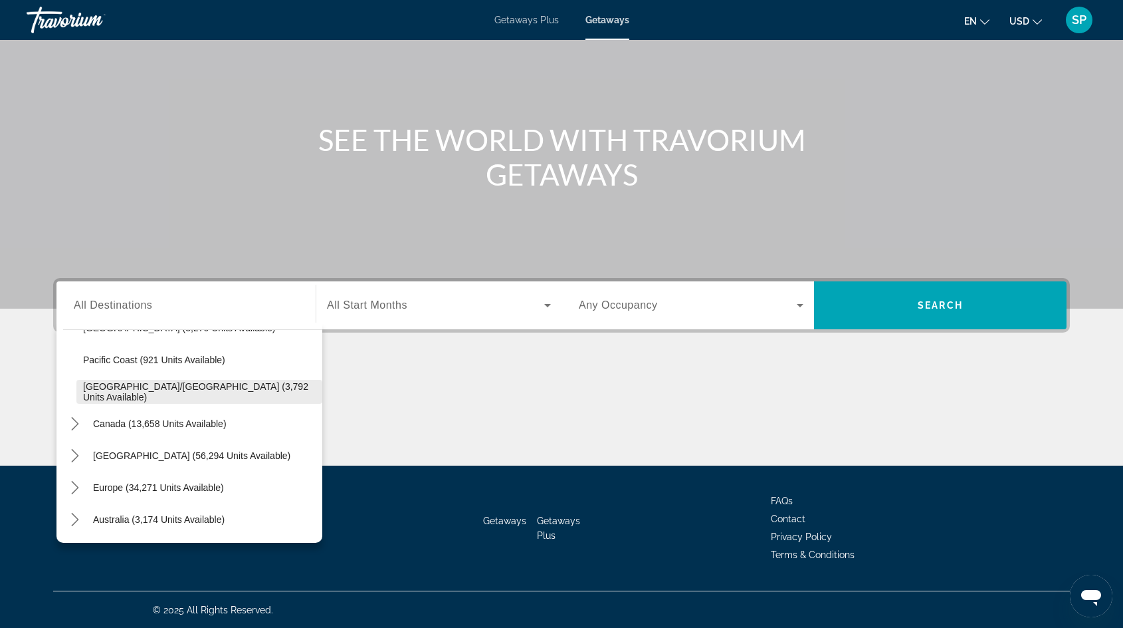
click at [194, 386] on span "[GEOGRAPHIC_DATA]/[GEOGRAPHIC_DATA] (3,792 units available)" at bounding box center [199, 391] width 233 height 21
type input "**********"
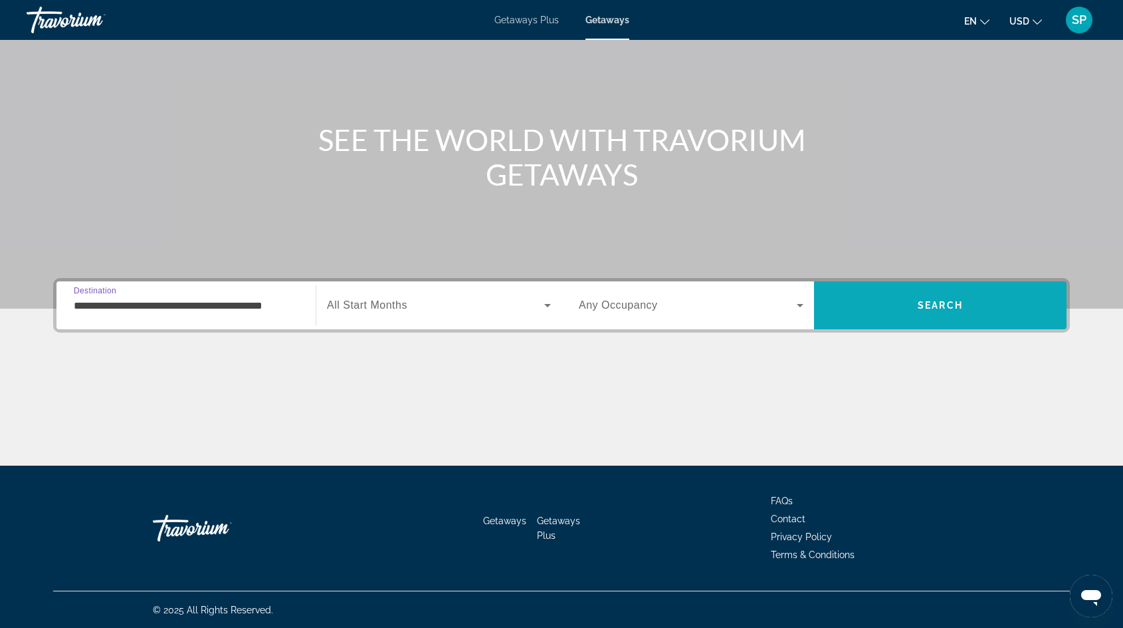
click at [844, 302] on span "Search" at bounding box center [940, 305] width 253 height 32
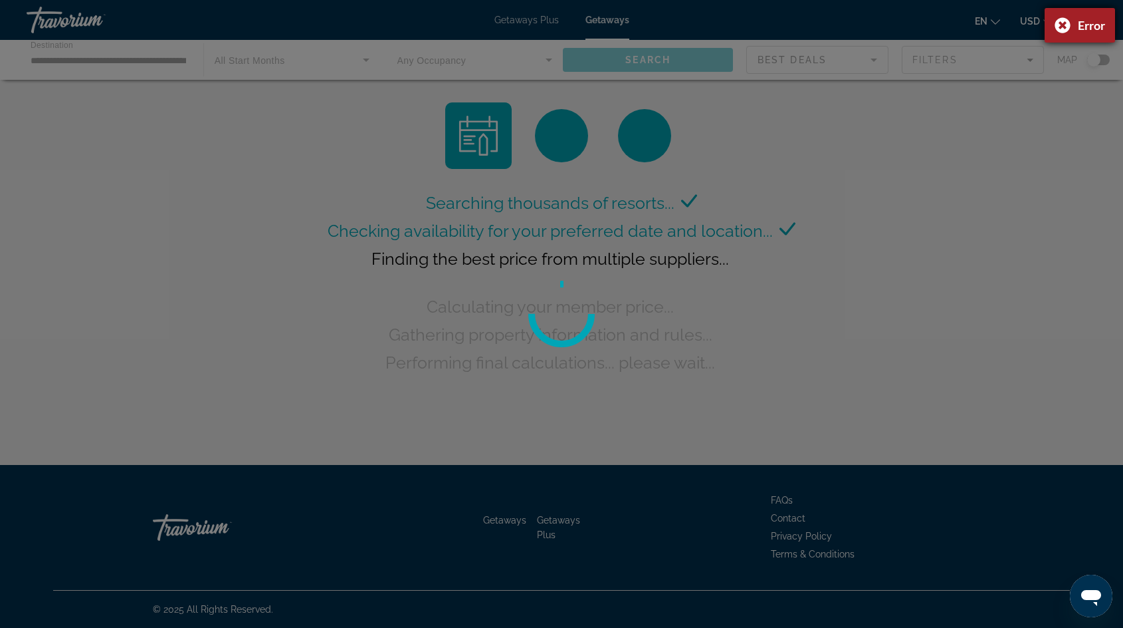
click at [1062, 24] on div "Error" at bounding box center [1080, 25] width 70 height 35
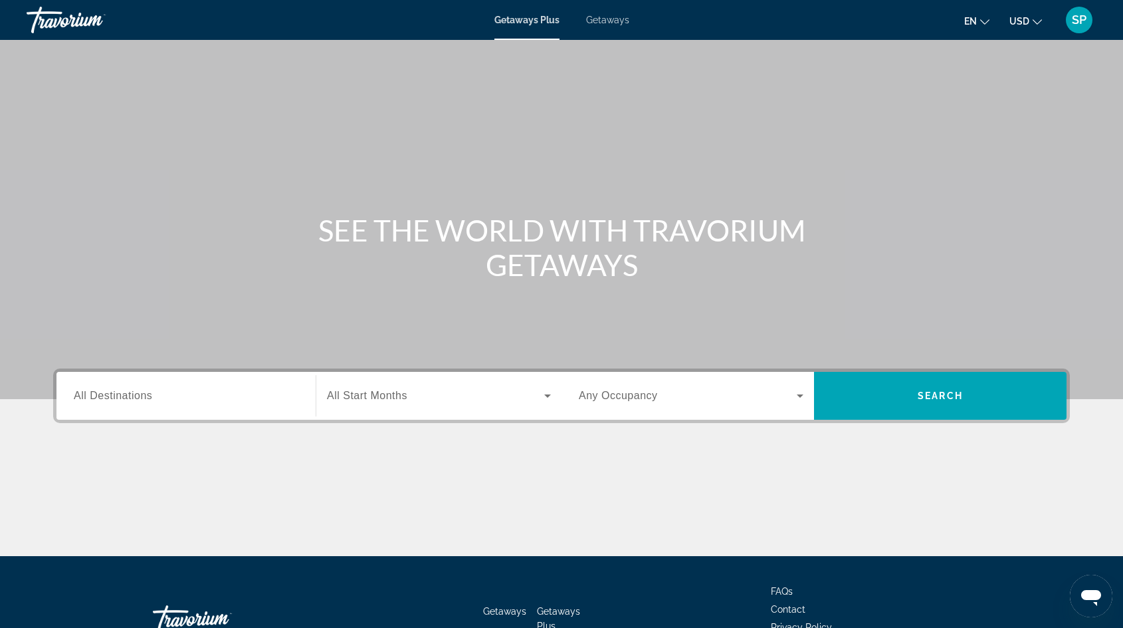
click at [617, 19] on span "Getaways" at bounding box center [607, 20] width 43 height 11
click at [156, 399] on input "Destination All Destinations" at bounding box center [186, 396] width 225 height 16
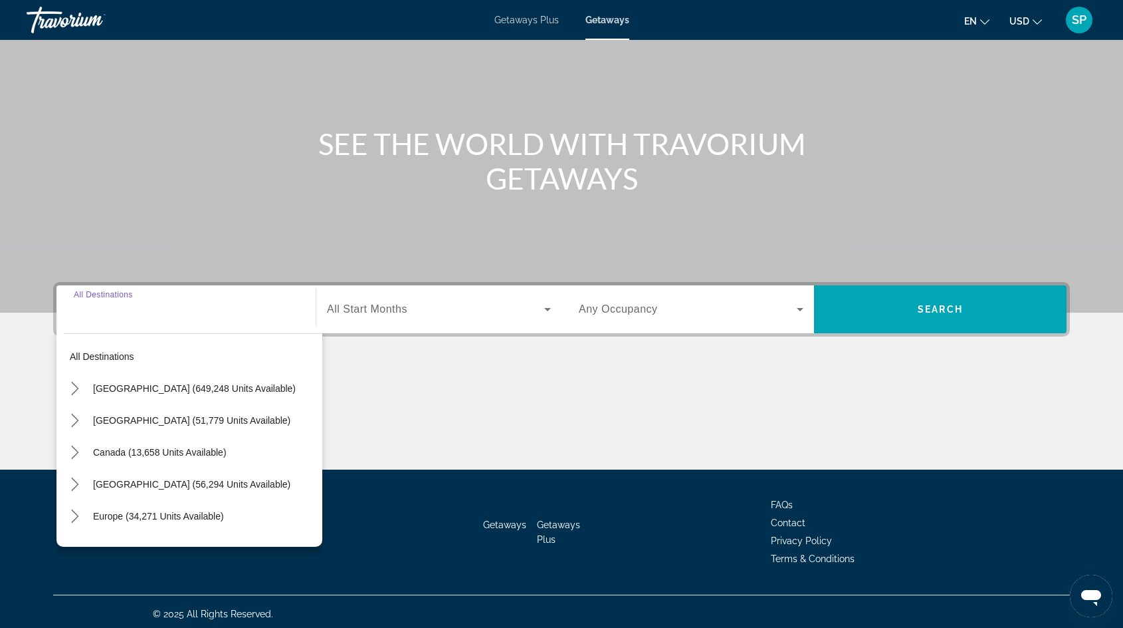
scroll to position [90, 0]
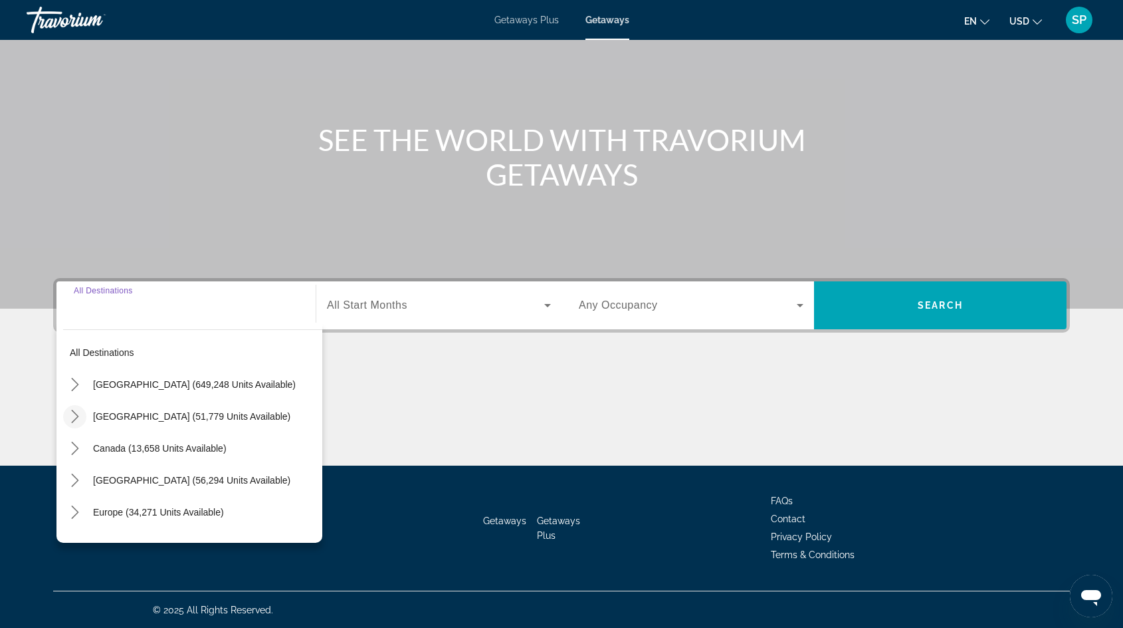
click at [72, 419] on icon "Toggle Mexico (51,779 units available) submenu" at bounding box center [74, 415] width 13 height 13
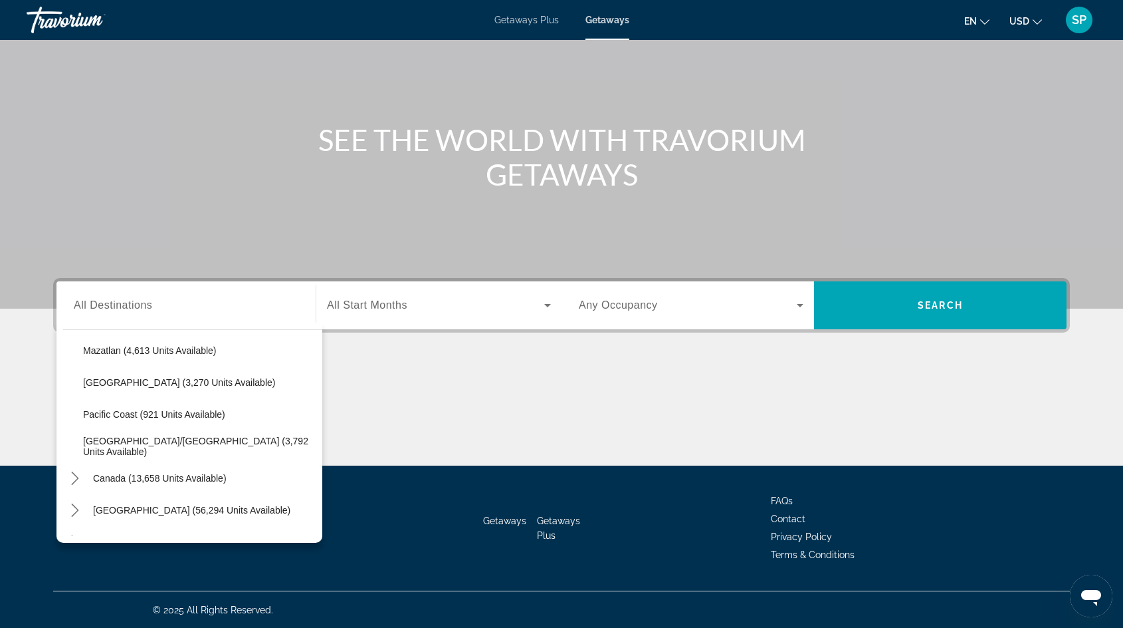
scroll to position [326, 0]
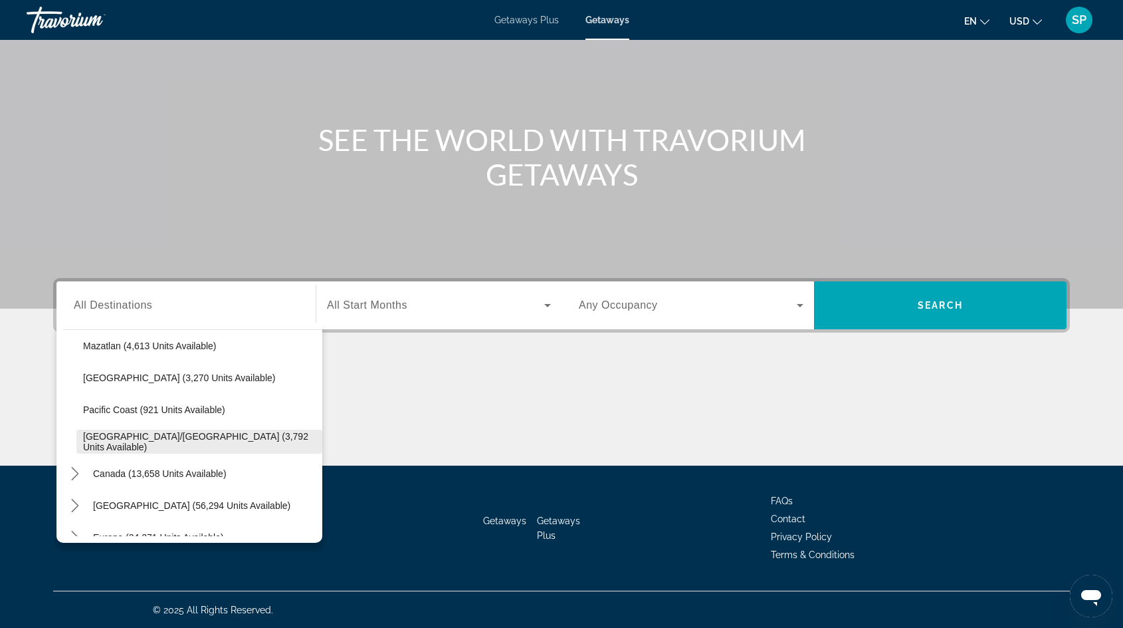
click at [108, 433] on span "Select destination: Puerto Vallarta/Jalisco (3,792 units available)" at bounding box center [199, 441] width 246 height 32
type input "**********"
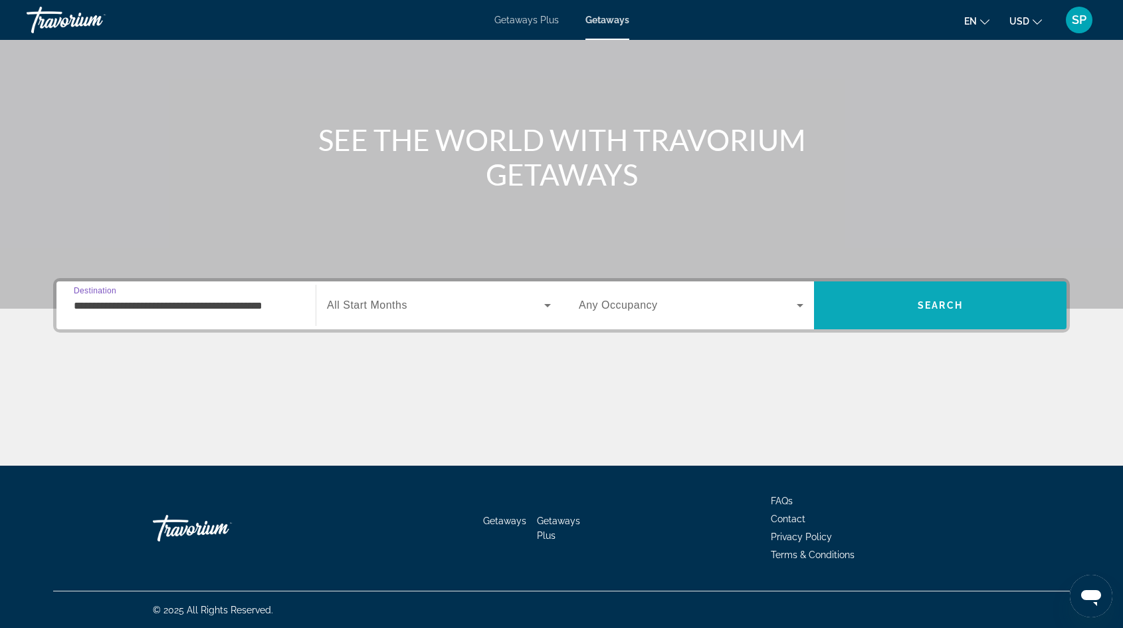
click at [921, 294] on span "Search" at bounding box center [940, 305] width 253 height 32
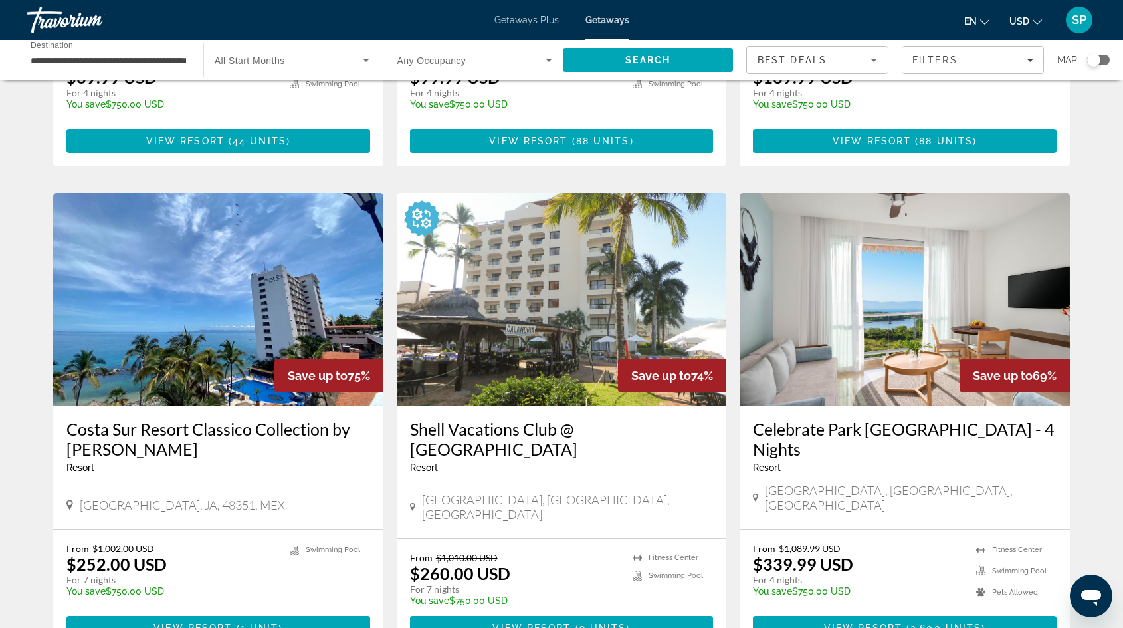
scroll to position [1426, 0]
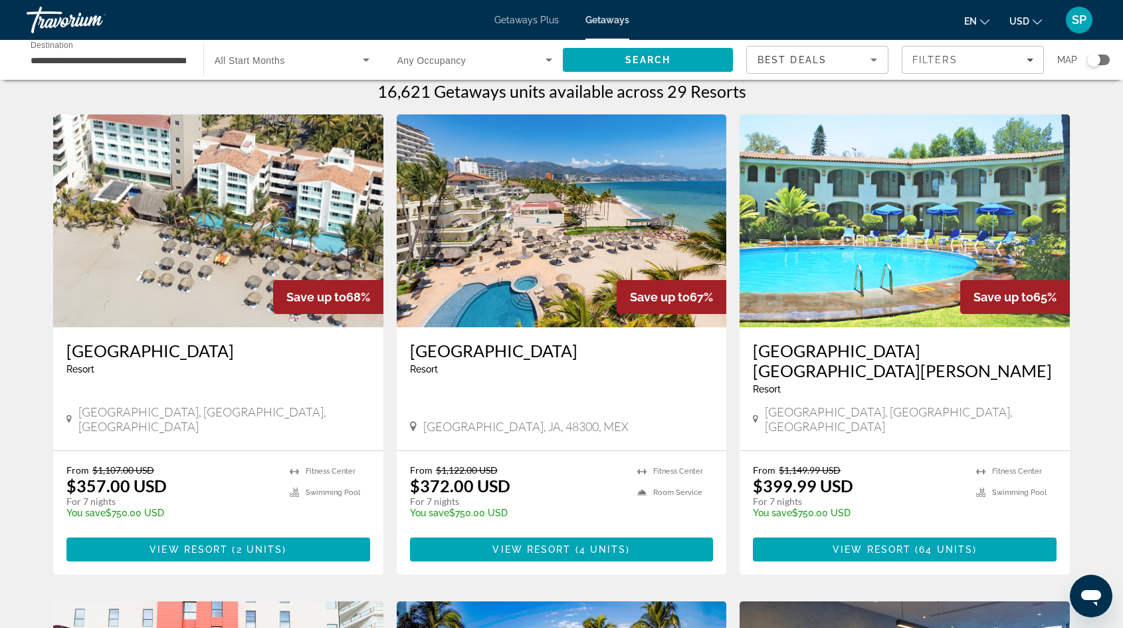
scroll to position [3, 0]
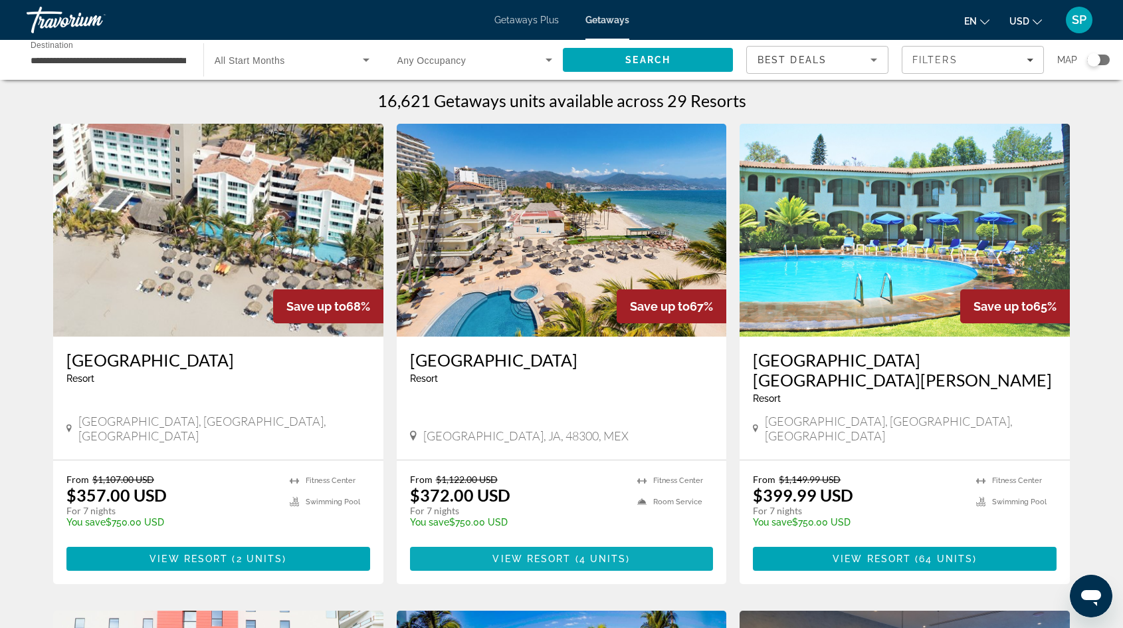
click at [544, 553] on span "View Resort" at bounding box center [532, 558] width 78 height 11
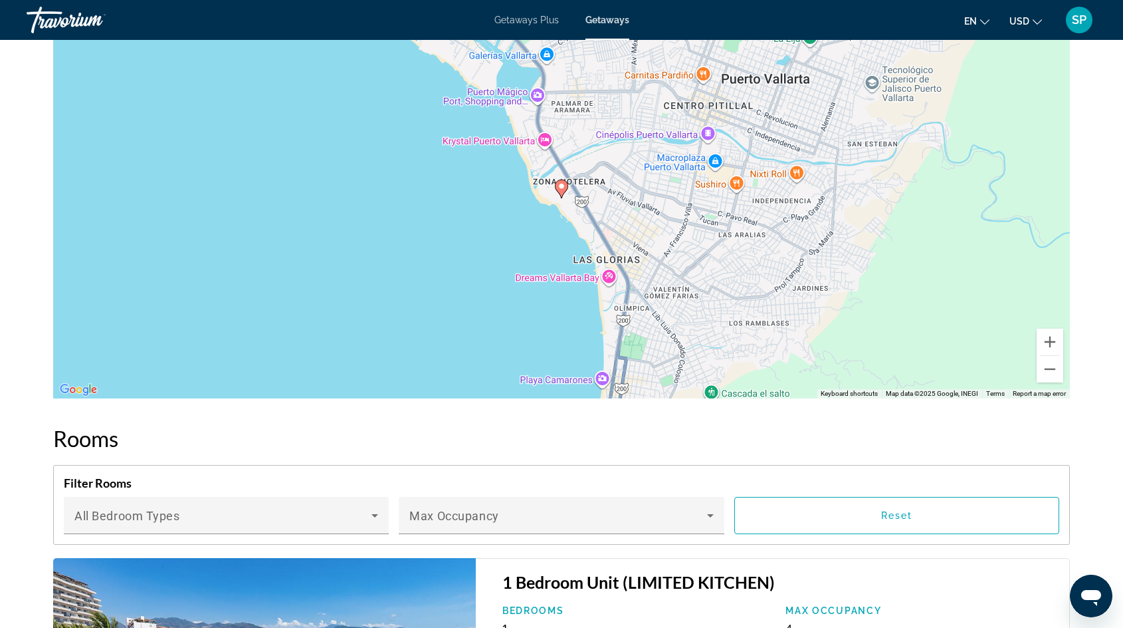
scroll to position [1720, 0]
